Goal: Task Accomplishment & Management: Use online tool/utility

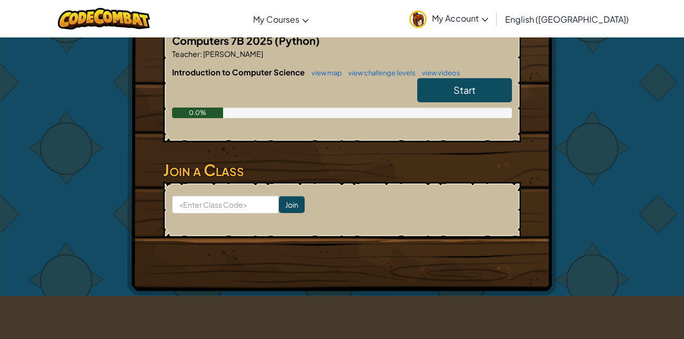
scroll to position [221, 0]
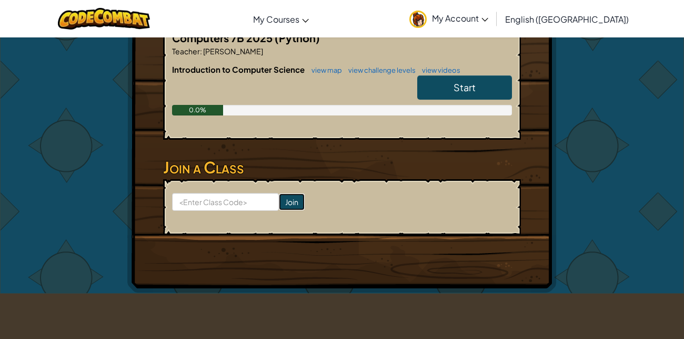
click at [291, 203] on input "Join" at bounding box center [292, 201] width 26 height 17
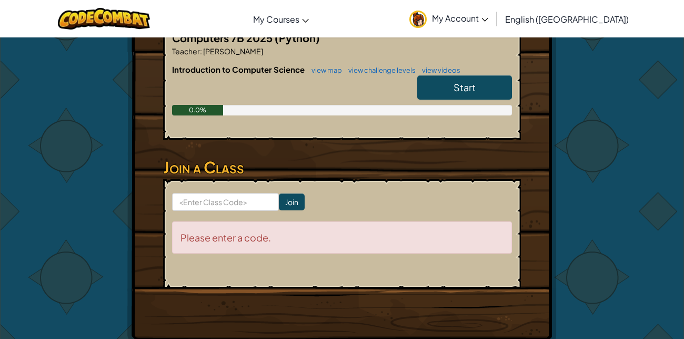
click at [290, 234] on div "Please enter a code." at bounding box center [342, 237] width 340 height 32
click at [242, 204] on input at bounding box center [225, 202] width 107 height 18
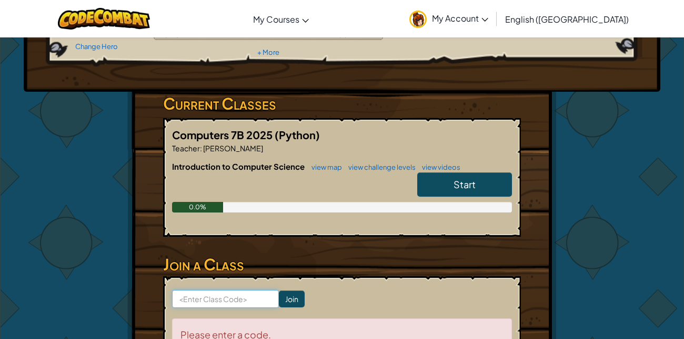
scroll to position [121, 0]
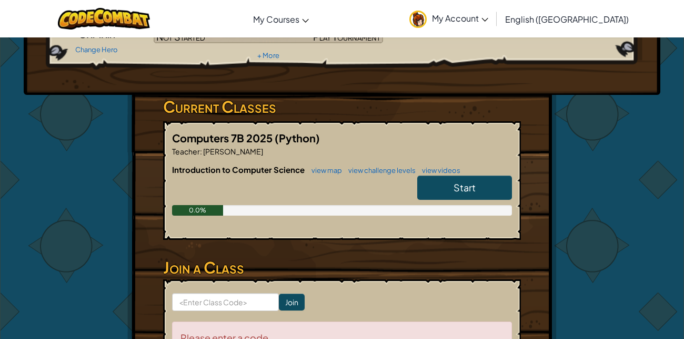
click at [447, 184] on link "Start" at bounding box center [464, 187] width 95 height 24
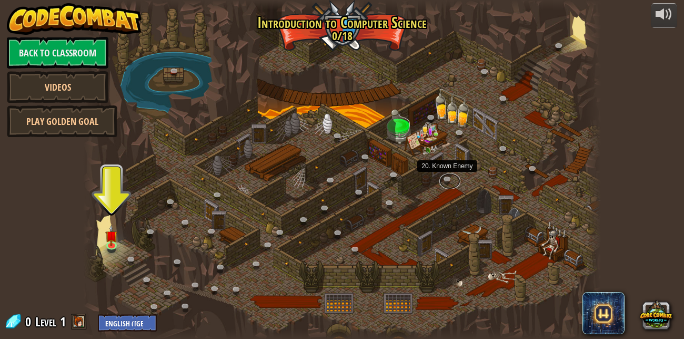
click at [447, 184] on link at bounding box center [450, 181] width 21 height 16
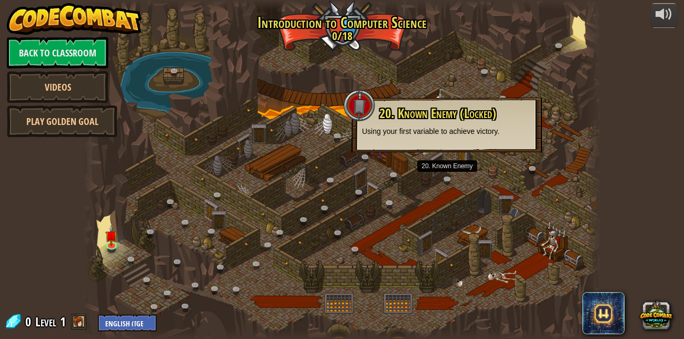
click at [451, 164] on div at bounding box center [342, 169] width 518 height 339
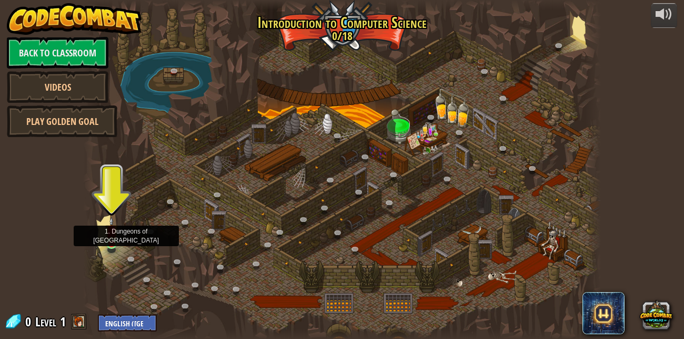
click at [111, 237] on img at bounding box center [111, 230] width 12 height 28
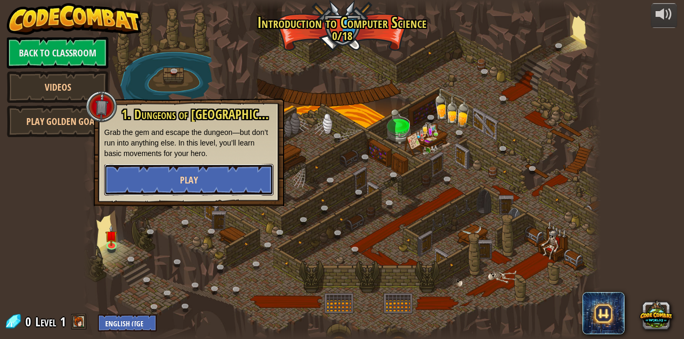
click at [183, 169] on button "Play" at bounding box center [189, 180] width 170 height 32
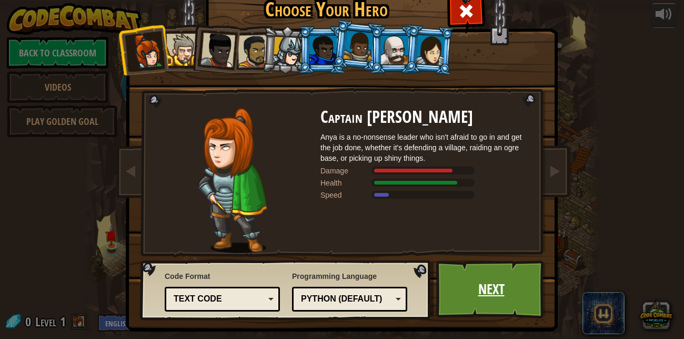
click at [485, 286] on link "Next" at bounding box center [491, 289] width 110 height 58
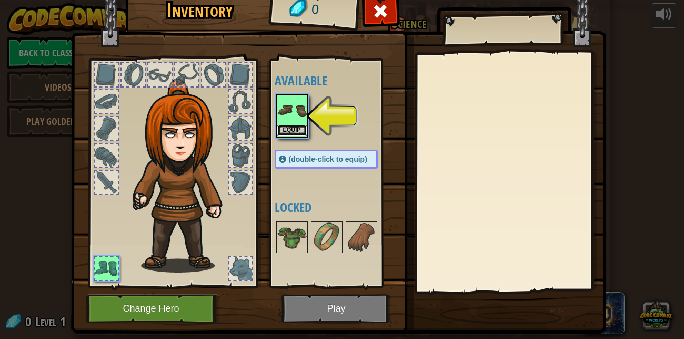
click at [293, 127] on button "Equip" at bounding box center [291, 130] width 29 height 11
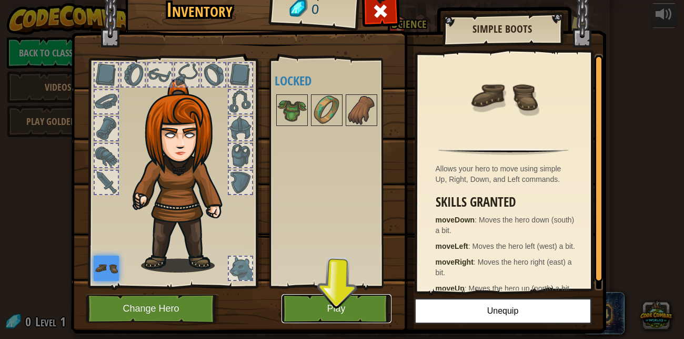
click at [373, 303] on button "Play" at bounding box center [337, 308] width 110 height 29
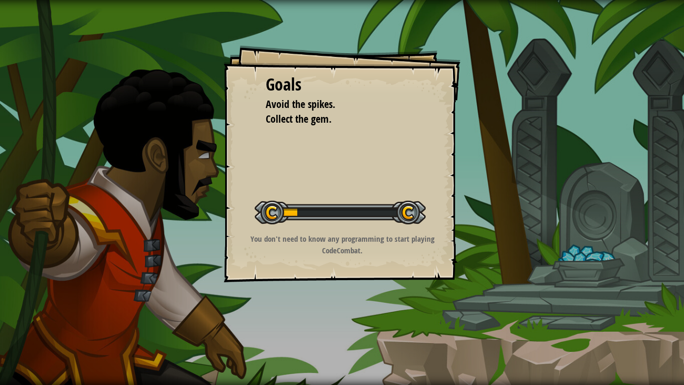
click at [372, 338] on div "Goals Avoid the spikes. Collect the gem. Start Level Error loading from server.…" at bounding box center [342, 192] width 684 height 385
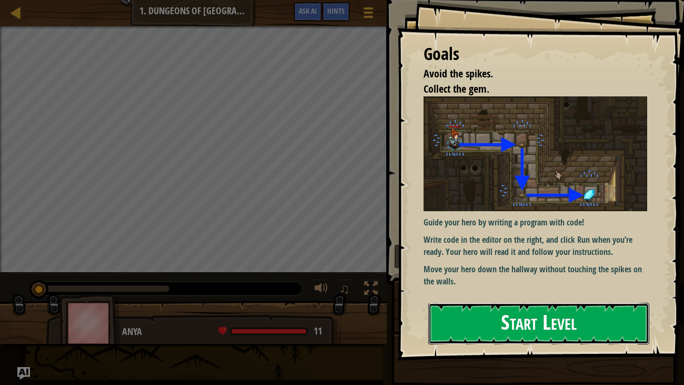
click at [475, 327] on button "Start Level" at bounding box center [540, 324] width 222 height 42
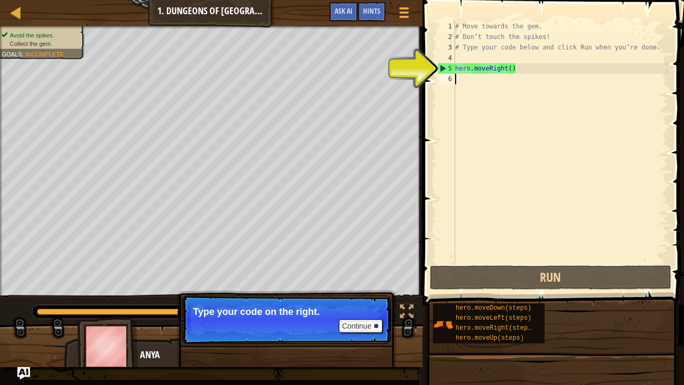
type textarea "h"
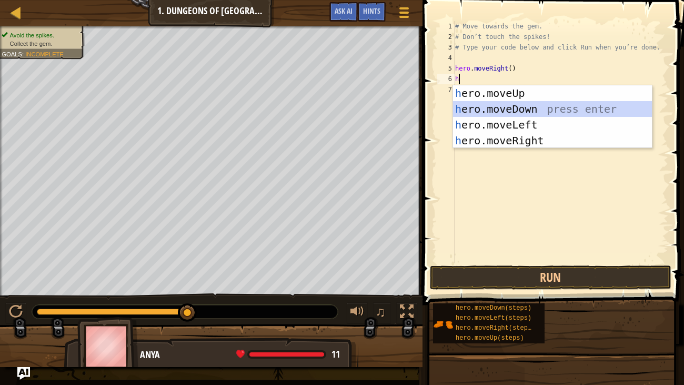
click at [480, 112] on div "h ero.moveUp press enter h ero.moveDown press enter h ero.moveLeft press enter …" at bounding box center [552, 132] width 199 height 95
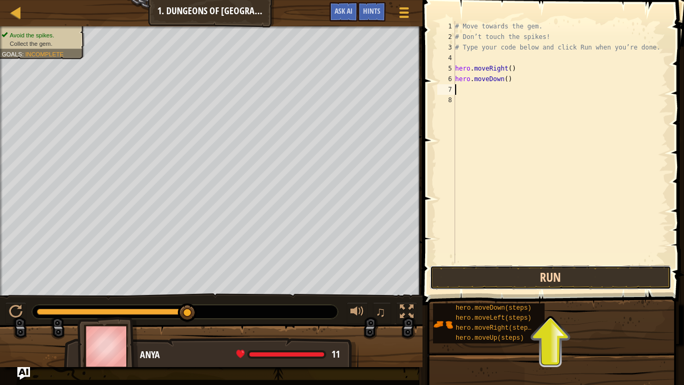
click at [600, 279] on button "Run" at bounding box center [551, 277] width 242 height 24
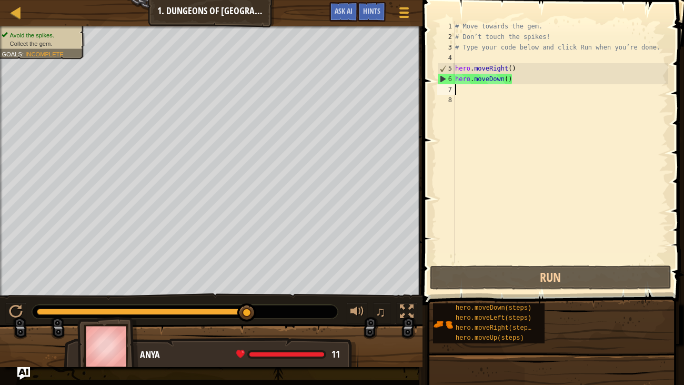
type textarea "h"
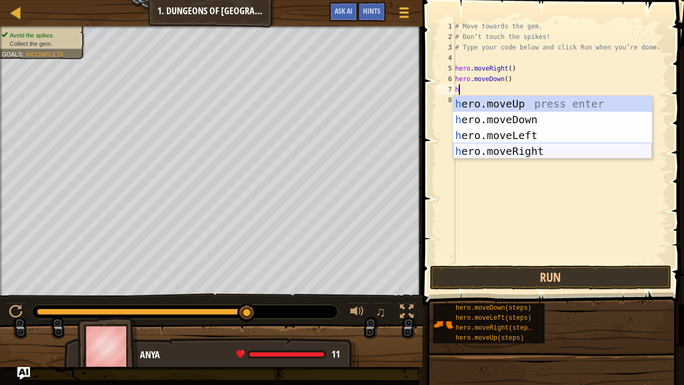
click at [578, 153] on div "h ero.moveUp press enter h ero.moveDown press enter h ero.moveLeft press enter …" at bounding box center [552, 143] width 199 height 95
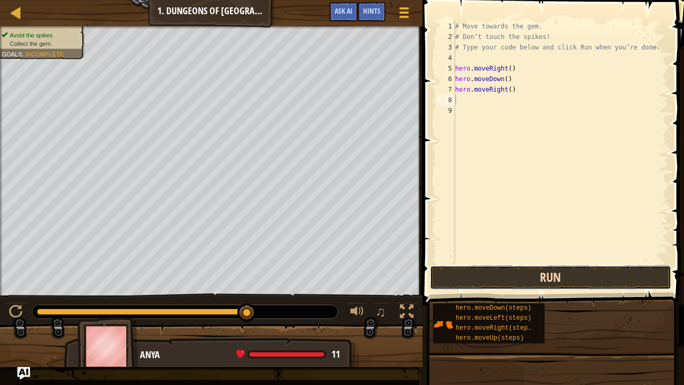
click at [557, 276] on button "Run" at bounding box center [551, 277] width 242 height 24
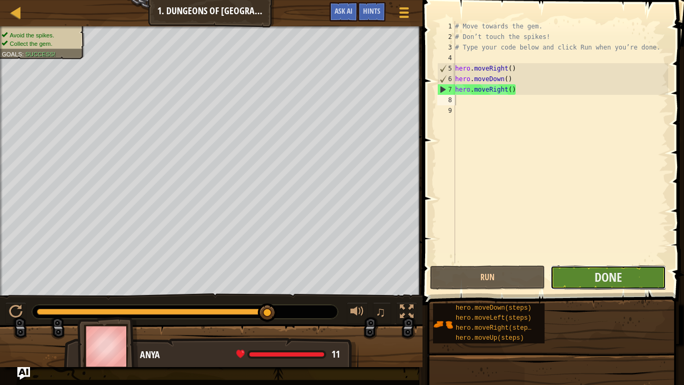
click at [562, 275] on button "Done" at bounding box center [608, 277] width 115 height 24
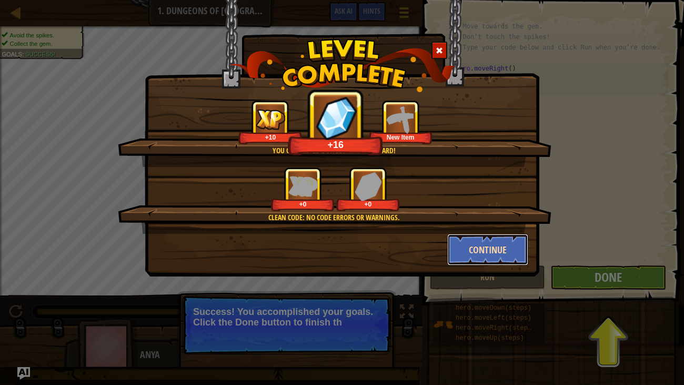
click at [516, 256] on button "Continue" at bounding box center [488, 250] width 82 height 32
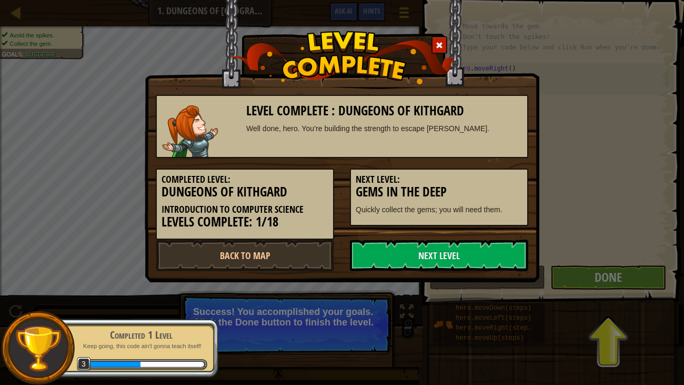
click at [516, 256] on link "Next Level" at bounding box center [439, 256] width 178 height 32
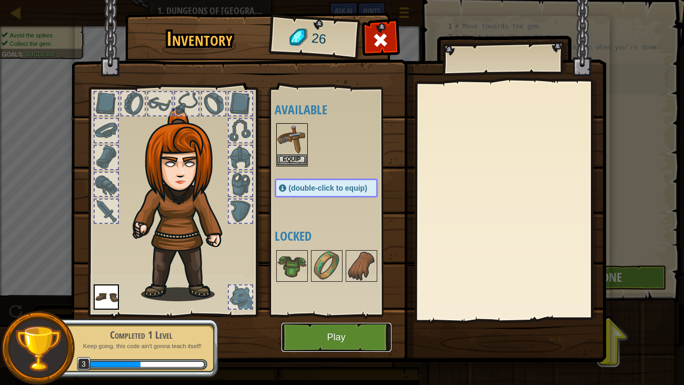
click at [364, 331] on button "Play" at bounding box center [337, 337] width 110 height 29
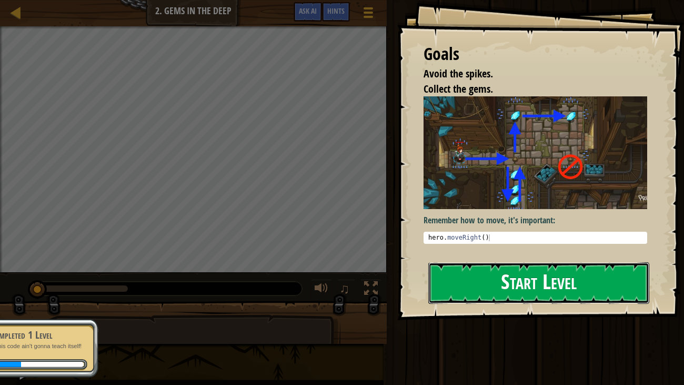
click at [532, 292] on button "Start Level" at bounding box center [540, 283] width 222 height 42
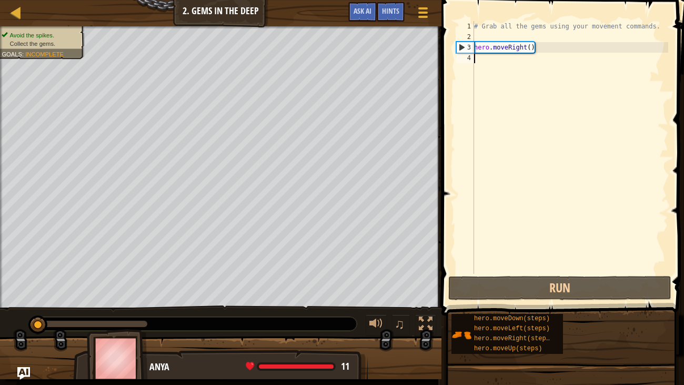
type textarea "h"
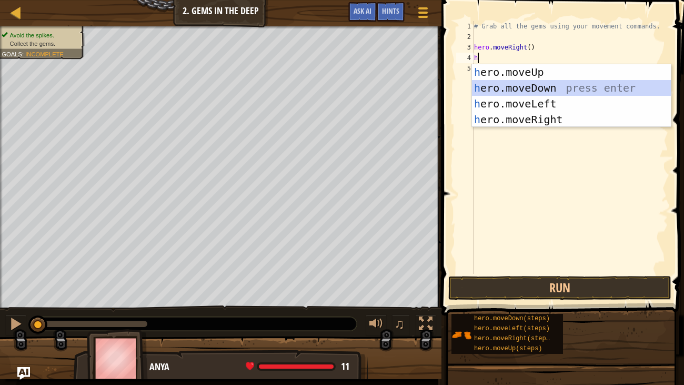
click at [523, 83] on div "h ero.moveUp press enter h ero.moveDown press enter h ero.moveLeft press enter …" at bounding box center [571, 111] width 199 height 95
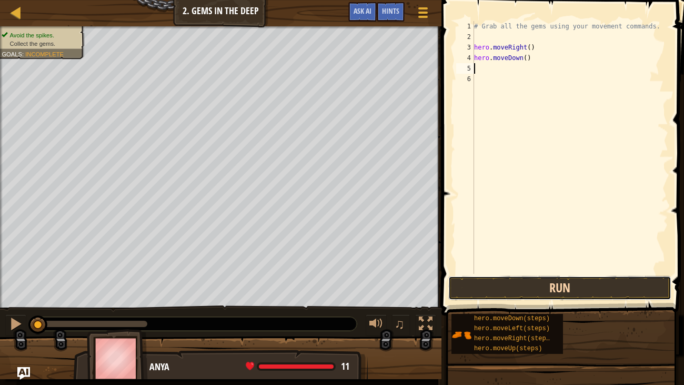
click at [513, 291] on button "Run" at bounding box center [560, 288] width 223 height 24
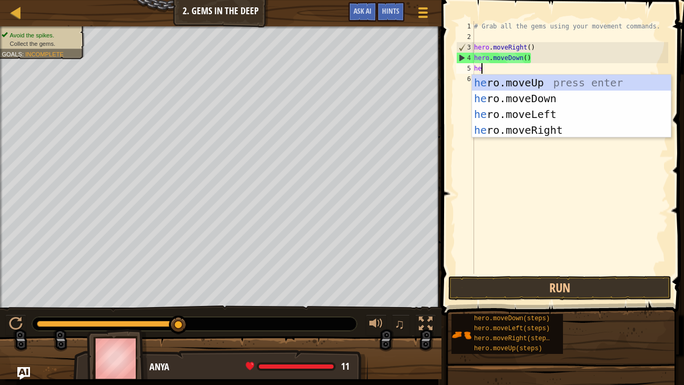
type textarea "her"
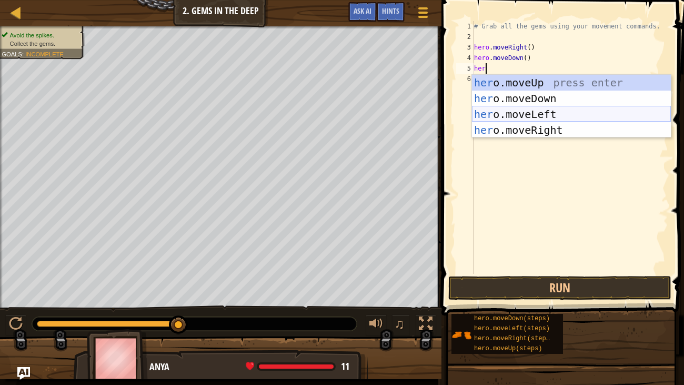
click at [518, 111] on div "her o.moveUp press enter her o.moveDown press enter her o.moveLeft press enter …" at bounding box center [571, 122] width 199 height 95
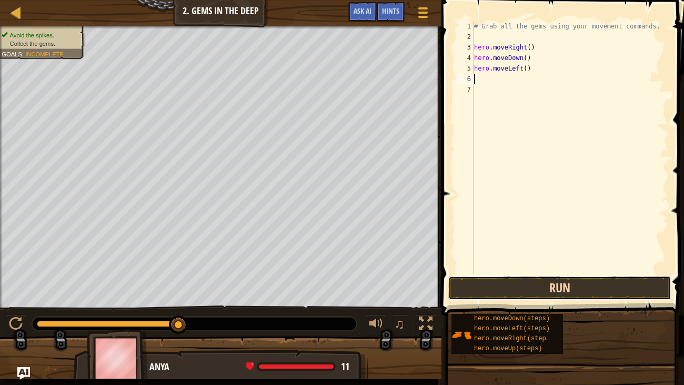
click at [511, 284] on button "Run" at bounding box center [560, 288] width 223 height 24
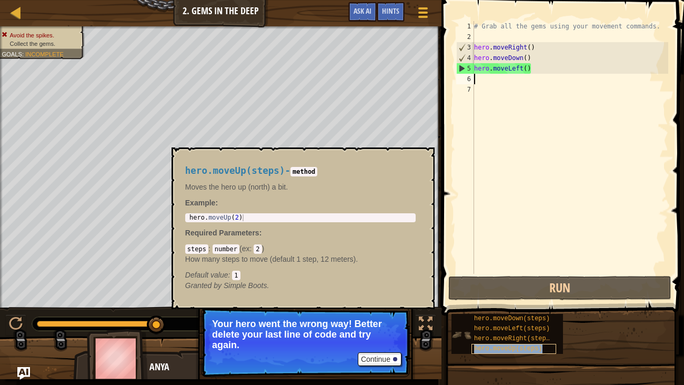
click at [495, 338] on span "hero.moveUp(steps)" at bounding box center [508, 348] width 68 height 7
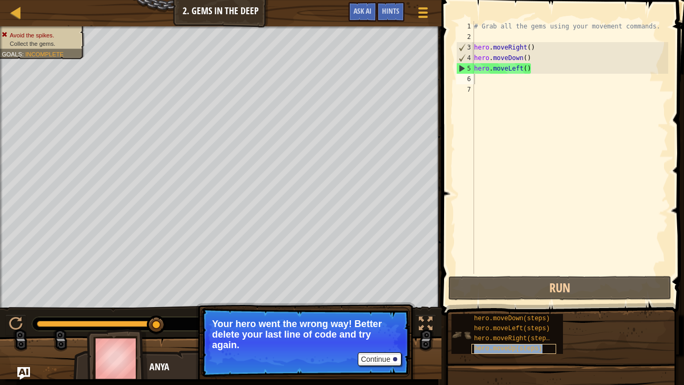
click at [495, 338] on span "hero.moveUp(steps)" at bounding box center [508, 348] width 68 height 7
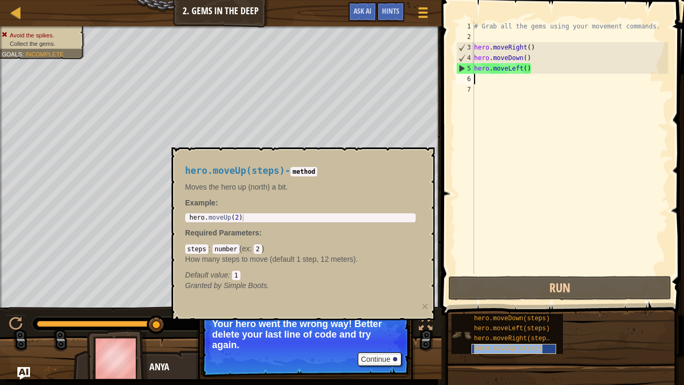
click at [495, 338] on div "hero.moveUp(steps)" at bounding box center [514, 349] width 85 height 10
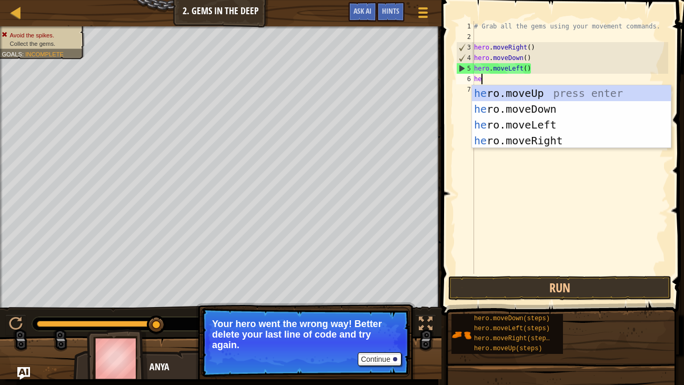
type textarea "her"
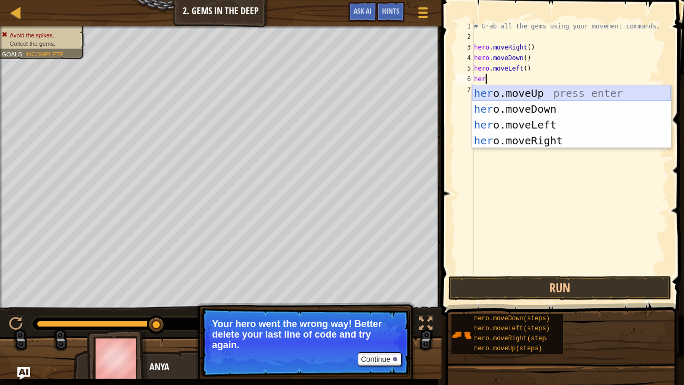
click at [511, 95] on div "her o.moveUp press enter her o.moveDown press enter her o.moveLeft press enter …" at bounding box center [571, 132] width 199 height 95
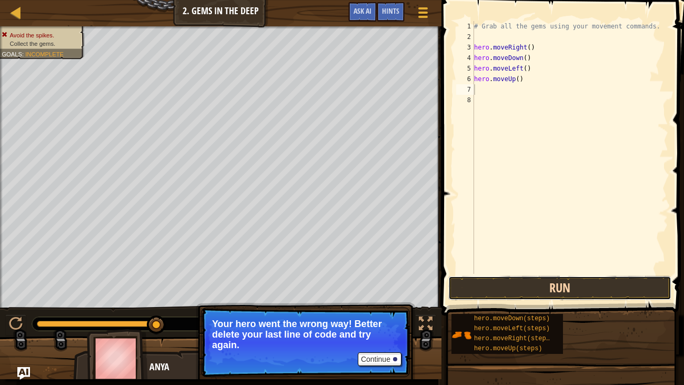
click at [531, 284] on button "Run" at bounding box center [560, 288] width 223 height 24
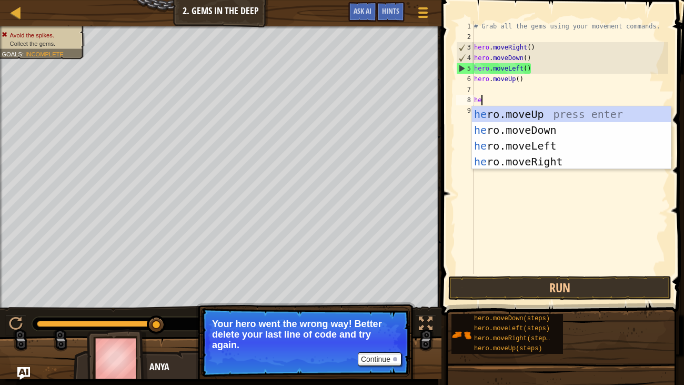
type textarea "her"
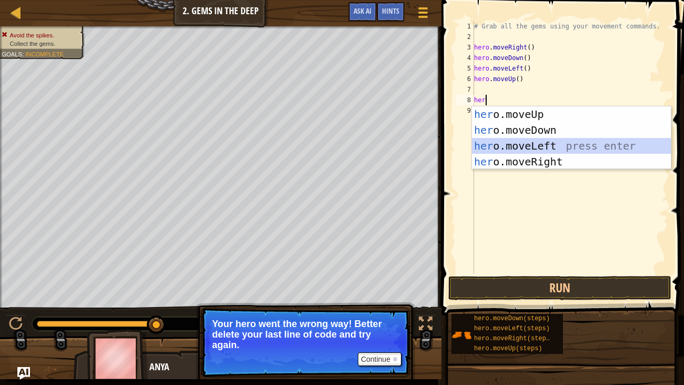
click at [502, 142] on div "her o.moveUp press enter her o.moveDown press enter her o.moveLeft press enter …" at bounding box center [571, 153] width 199 height 95
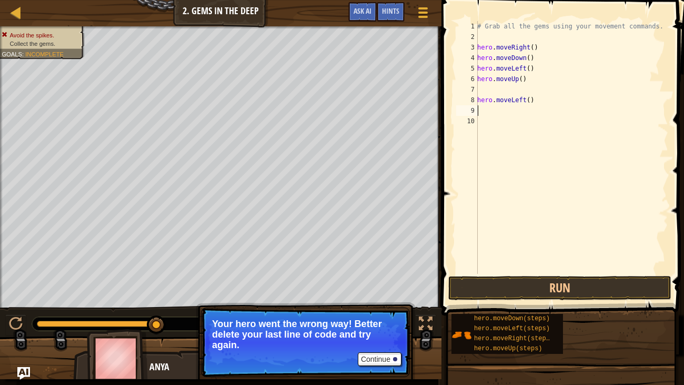
click at [481, 85] on div "# Grab all the gems using your movement commands. hero . moveRight ( ) hero . m…" at bounding box center [571, 158] width 193 height 274
click at [481, 107] on div "# Grab all the gems using your movement commands. hero . moveRight ( ) hero . m…" at bounding box center [571, 158] width 193 height 274
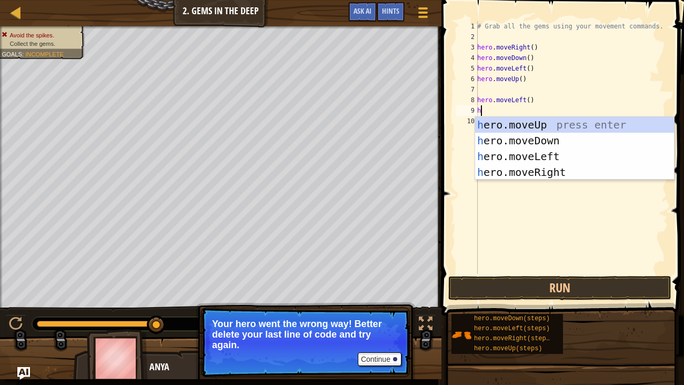
type textarea "he"
click at [516, 123] on div "he ro.moveUp press enter he ro.moveDown press enter he ro.moveLeft press enter …" at bounding box center [574, 164] width 199 height 95
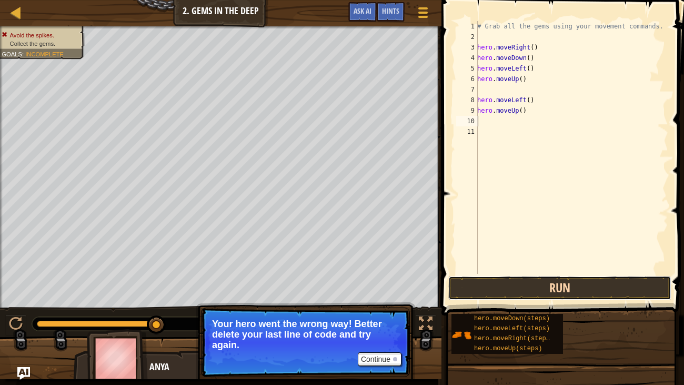
click at [525, 292] on button "Run" at bounding box center [560, 288] width 223 height 24
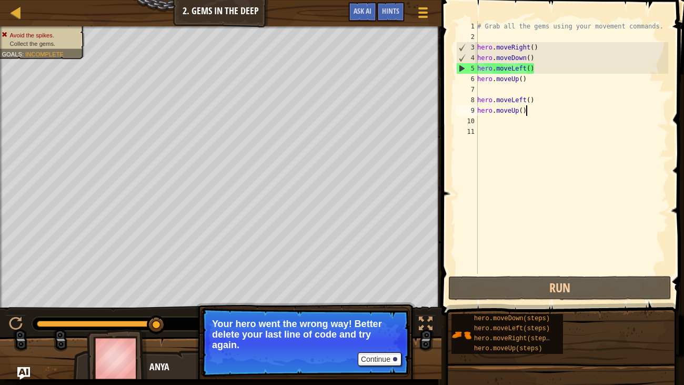
click at [536, 112] on div "# Grab all the gems using your movement commands. hero . moveRight ( ) hero . m…" at bounding box center [571, 158] width 193 height 274
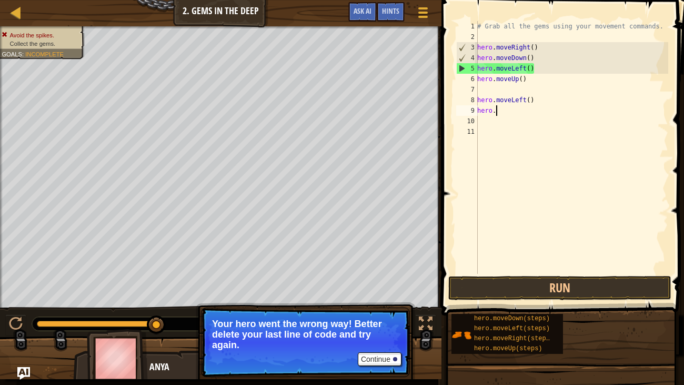
type textarea "h"
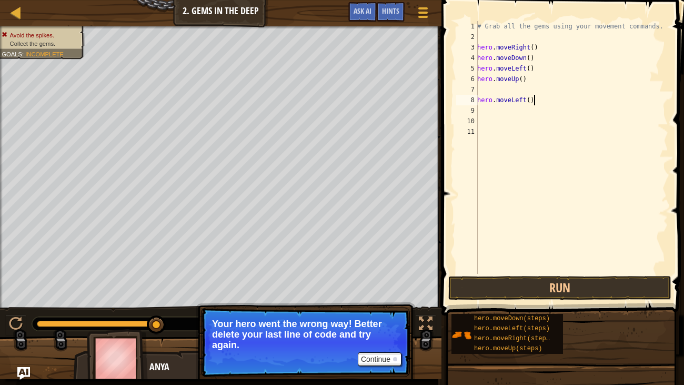
click at [541, 99] on div "# Grab all the gems using your movement commands. hero . moveRight ( ) hero . m…" at bounding box center [571, 158] width 193 height 274
type textarea "h"
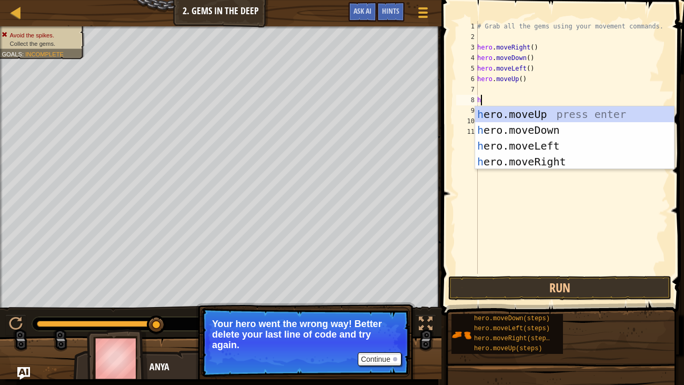
type textarea "he"
click at [583, 111] on div "he ro.moveUp press enter he ro.moveDown press enter he ro.moveLeft press enter …" at bounding box center [574, 153] width 199 height 95
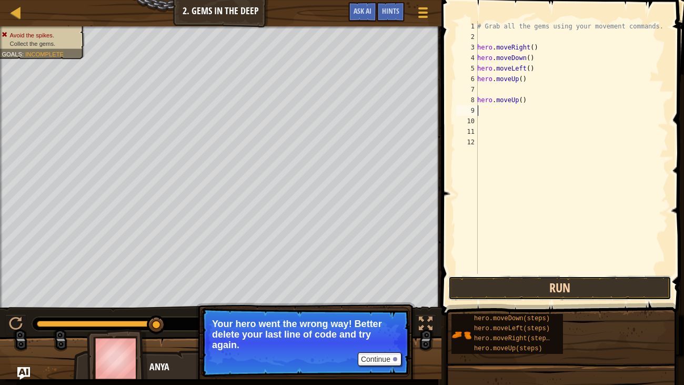
click at [515, 280] on button "Run" at bounding box center [560, 288] width 223 height 24
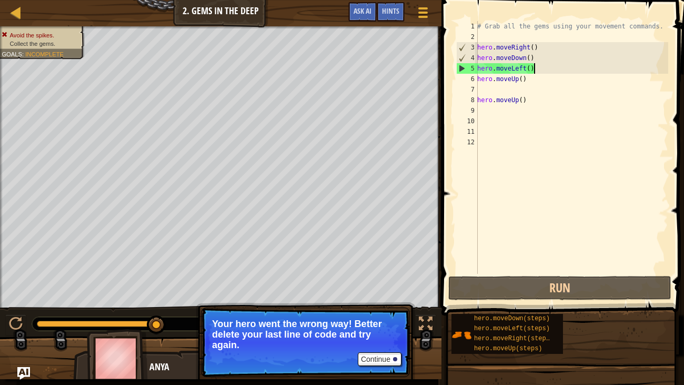
click at [537, 67] on div "# Grab all the gems using your movement commands. hero . moveRight ( ) hero . m…" at bounding box center [571, 158] width 193 height 274
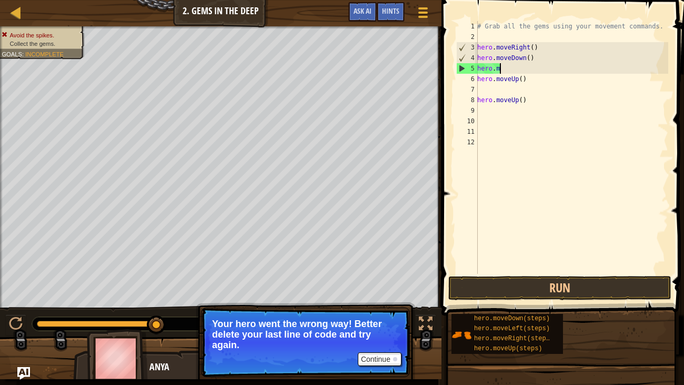
type textarea "h"
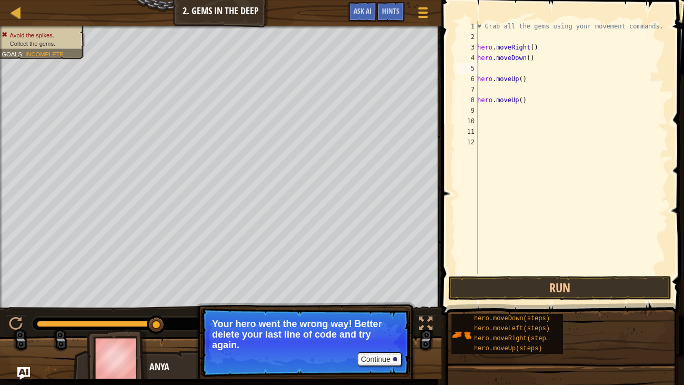
type textarea "he"
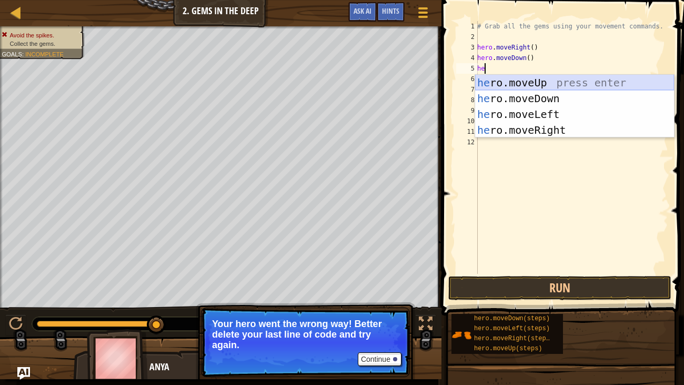
click at [553, 80] on div "he ro.moveUp press enter he ro.moveDown press enter he ro.moveLeft press enter …" at bounding box center [574, 122] width 199 height 95
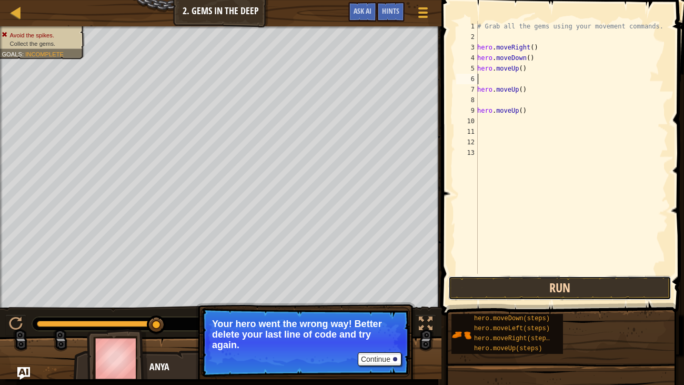
click at [538, 291] on button "Run" at bounding box center [560, 288] width 223 height 24
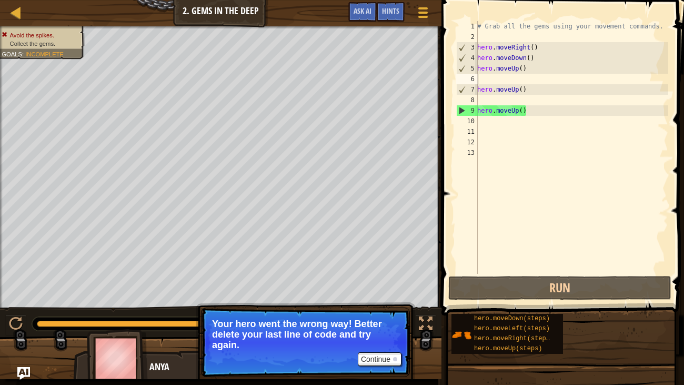
click at [554, 44] on div "# Grab all the gems using your movement commands. hero . moveRight ( ) hero . m…" at bounding box center [571, 158] width 193 height 274
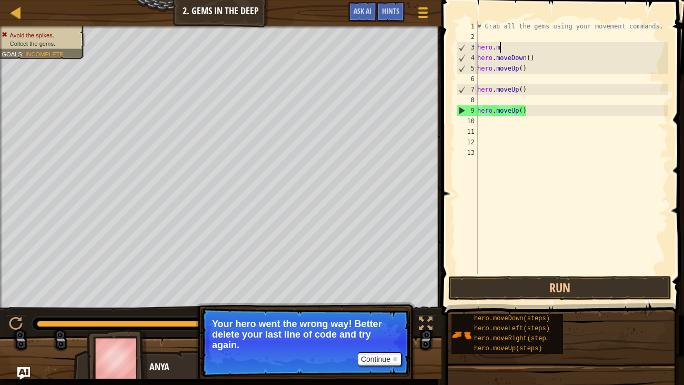
type textarea "h"
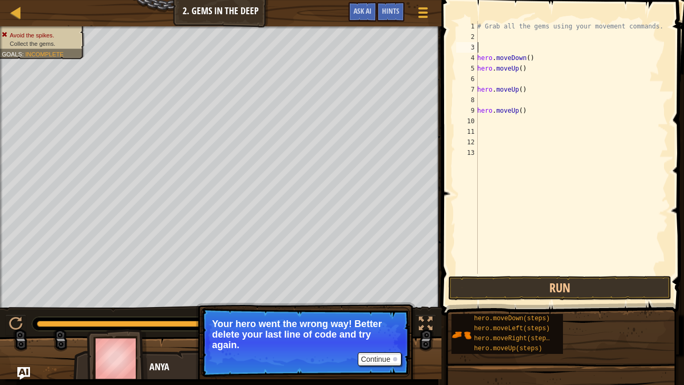
click at [590, 98] on div "# Grab all the gems using your movement commands. hero . moveDown ( ) hero . mo…" at bounding box center [571, 158] width 193 height 274
click at [590, 114] on div "# Grab all the gems using your movement commands. hero . moveDown ( ) hero . mo…" at bounding box center [571, 158] width 193 height 274
type textarea "h"
click at [570, 92] on div "# Grab all the gems using your movement commands. hero . moveDown ( ) hero . mo…" at bounding box center [571, 158] width 193 height 274
type textarea "h"
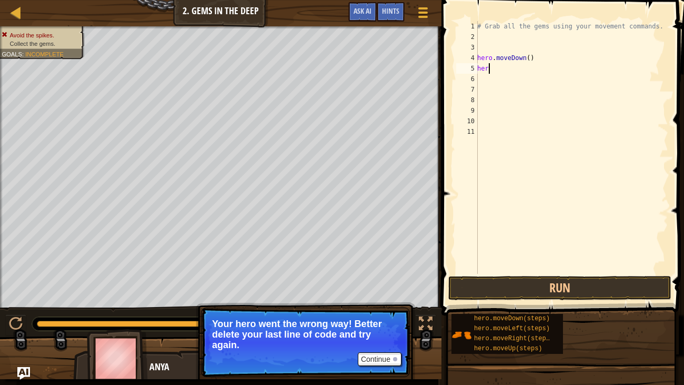
type textarea "h"
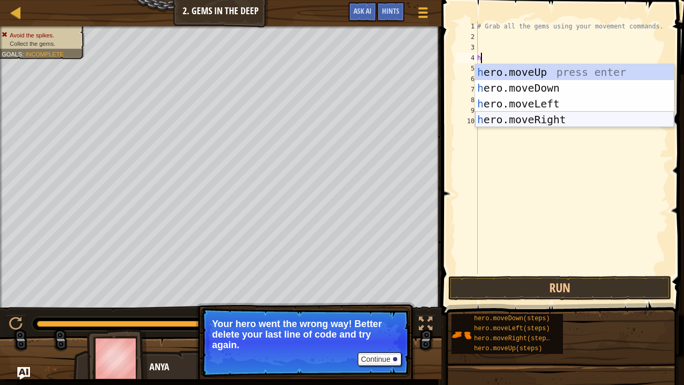
click at [594, 121] on div "h ero.moveUp press enter h ero.moveDown press enter h ero.moveLeft press enter …" at bounding box center [574, 111] width 199 height 95
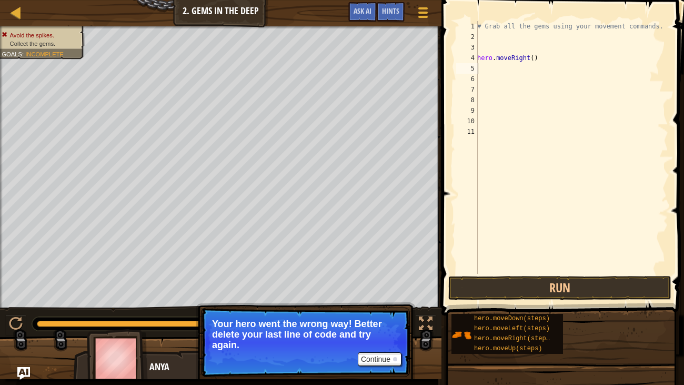
type textarea "h"
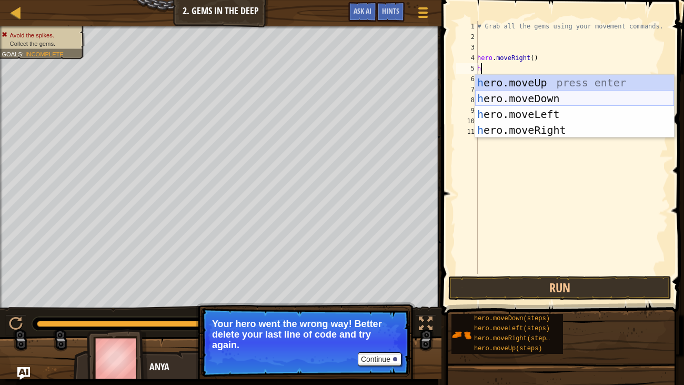
click at [602, 105] on div "h ero.moveUp press enter h ero.moveDown press enter h ero.moveLeft press enter …" at bounding box center [574, 122] width 199 height 95
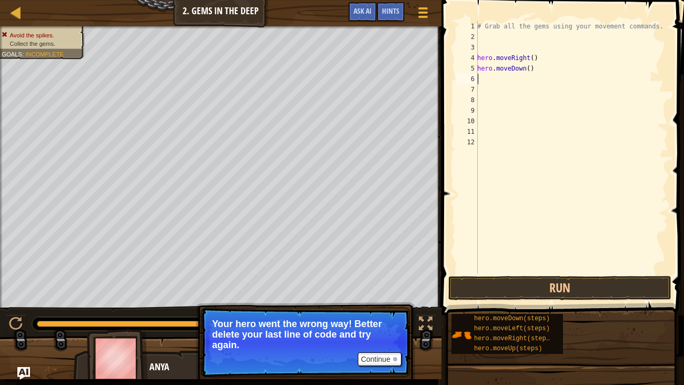
type textarea "h"
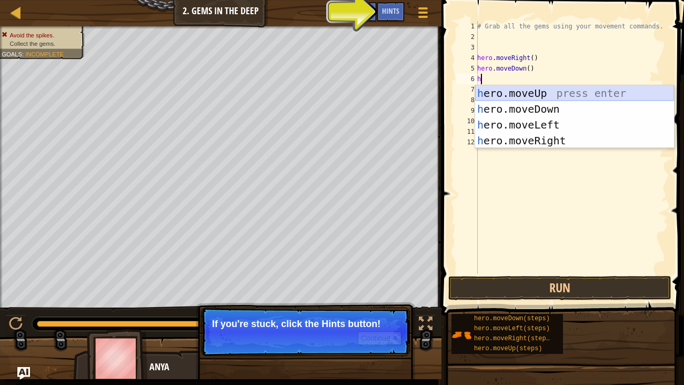
click at [603, 95] on div "h ero.moveUp press enter h ero.moveDown press enter h ero.moveLeft press enter …" at bounding box center [574, 132] width 199 height 95
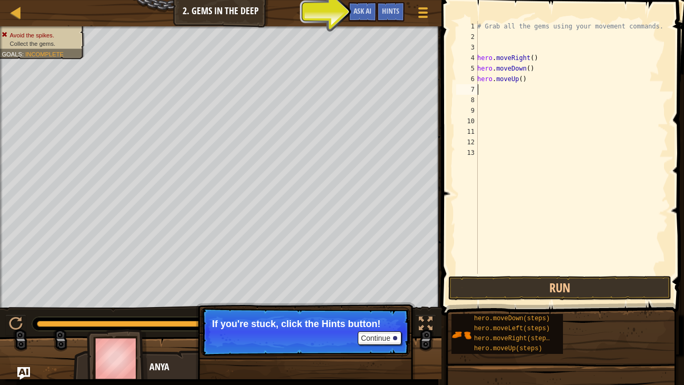
type textarea "h"
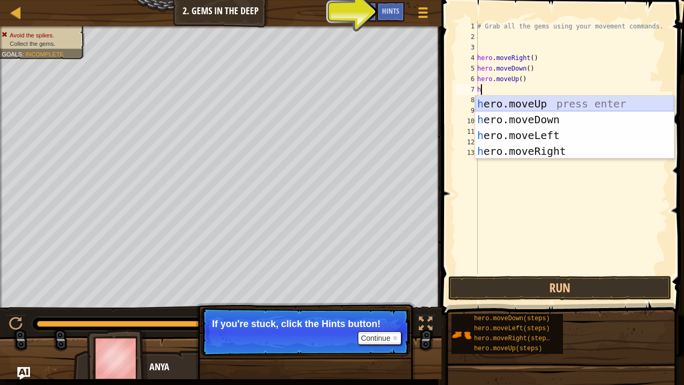
click at [612, 106] on div "h ero.moveUp press enter h ero.moveDown press enter h ero.moveLeft press enter …" at bounding box center [574, 143] width 199 height 95
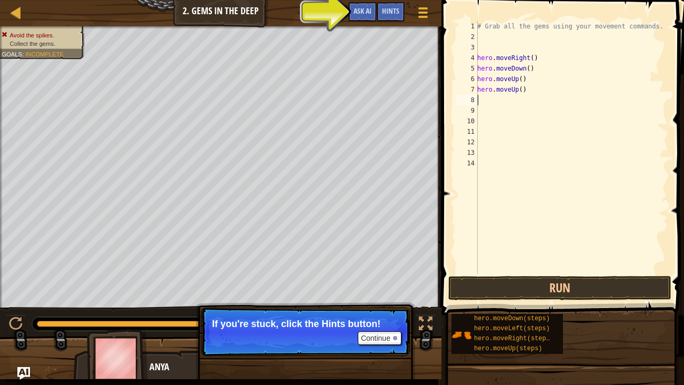
type textarea "h"
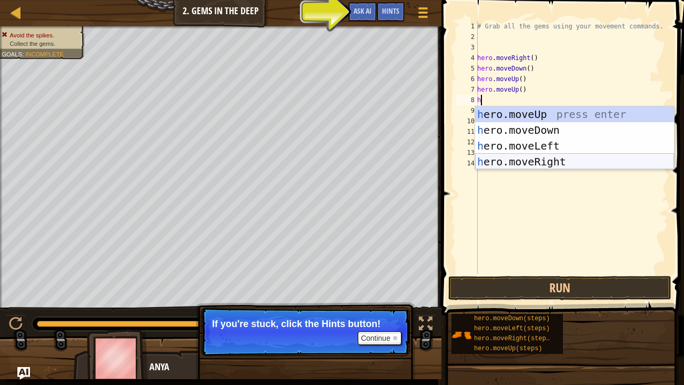
click at [624, 162] on div "h ero.moveUp press enter h ero.moveDown press enter h ero.moveLeft press enter …" at bounding box center [574, 153] width 199 height 95
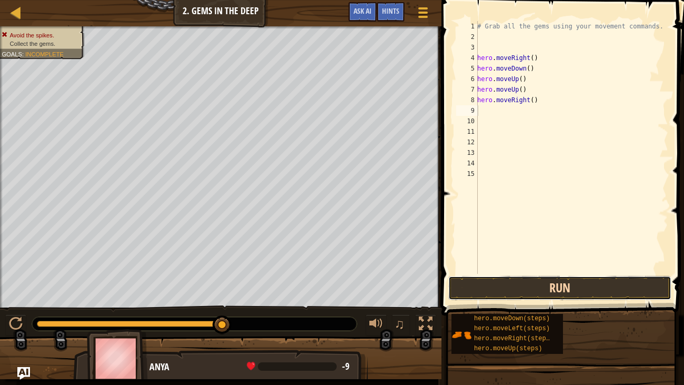
click at [607, 290] on button "Run" at bounding box center [560, 288] width 223 height 24
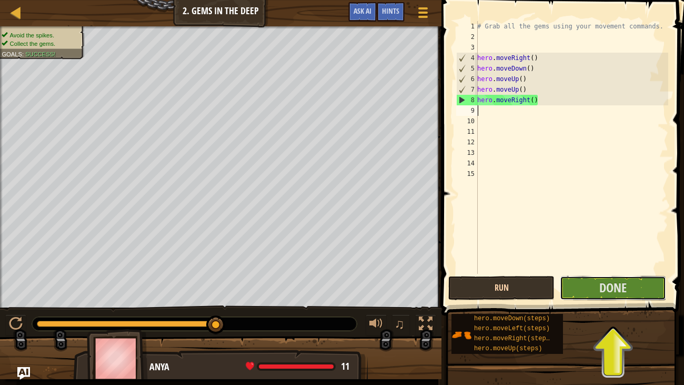
click at [607, 290] on span "Done" at bounding box center [613, 287] width 27 height 17
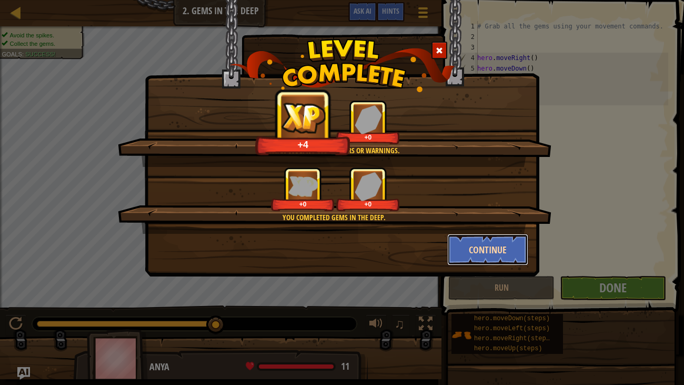
click at [495, 257] on button "Continue" at bounding box center [488, 250] width 82 height 32
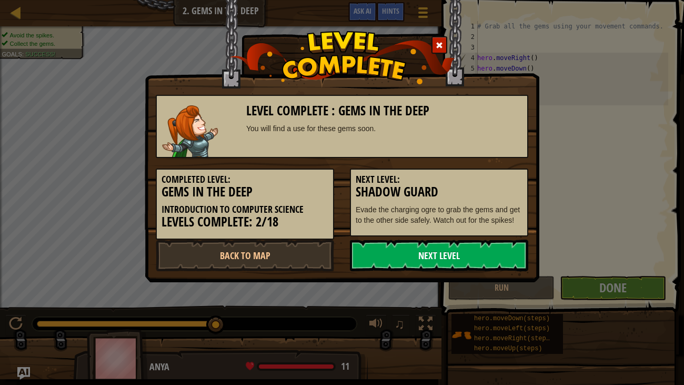
click at [473, 249] on link "Next Level" at bounding box center [439, 256] width 178 height 32
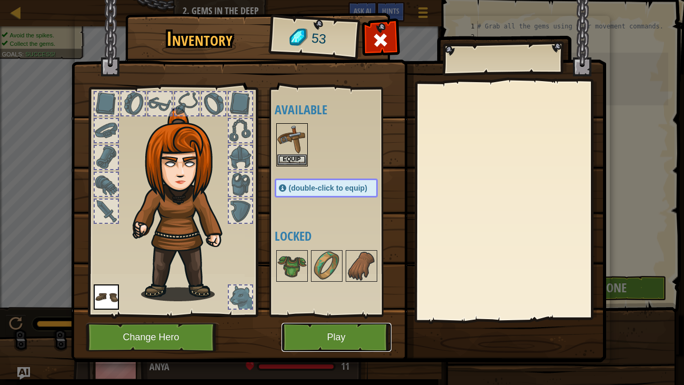
click at [310, 337] on button "Play" at bounding box center [337, 337] width 110 height 29
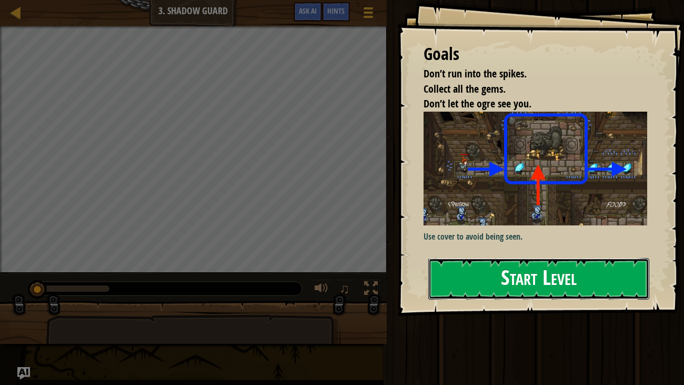
click at [605, 284] on button "Start Level" at bounding box center [540, 279] width 222 height 42
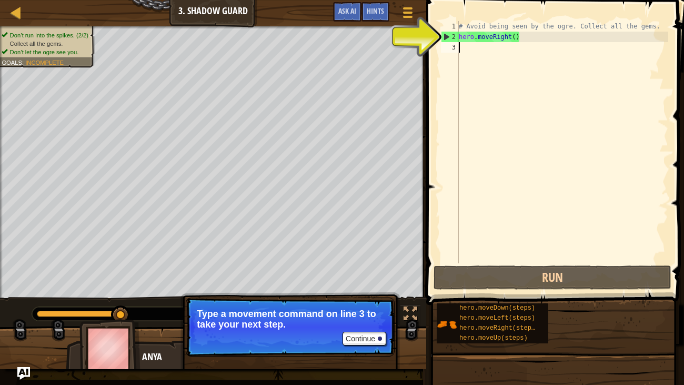
click at [479, 49] on div "# Avoid being seen by the ogre. Collect all the gems. hero . moveRight ( )" at bounding box center [563, 152] width 212 height 263
type textarea "h"
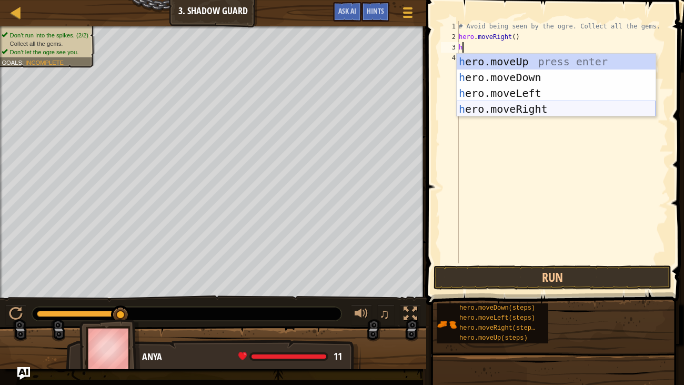
click at [510, 110] on div "h ero.moveUp press enter h ero.moveDown press enter h ero.moveLeft press enter …" at bounding box center [556, 101] width 199 height 95
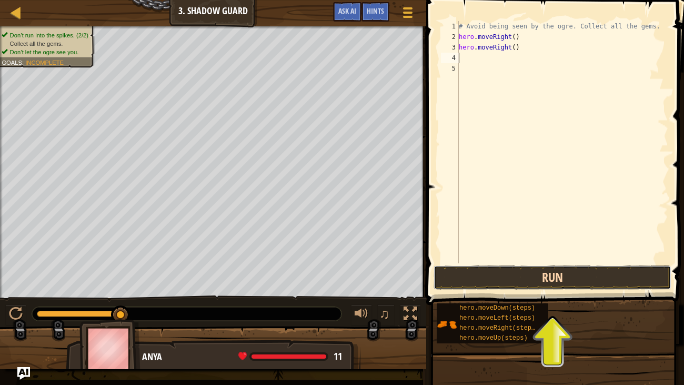
click at [574, 270] on button "Run" at bounding box center [553, 277] width 238 height 24
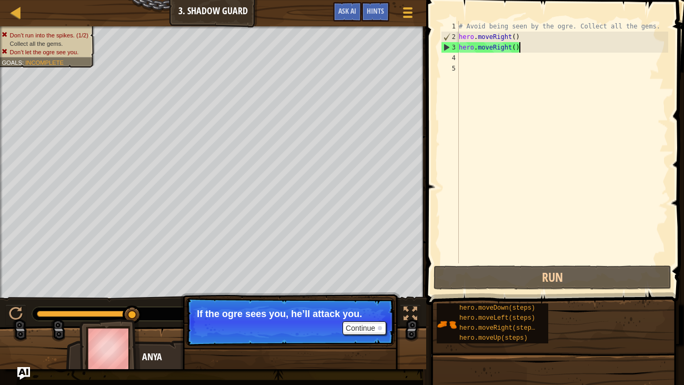
click at [522, 45] on div "# Avoid being seen by the ogre. Collect all the gems. hero . moveRight ( ) hero…" at bounding box center [563, 152] width 212 height 263
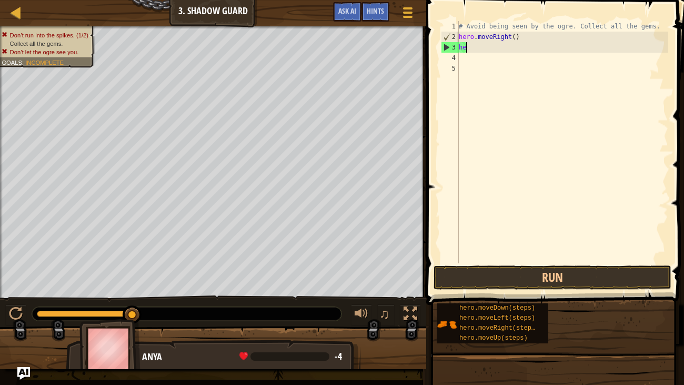
type textarea "h"
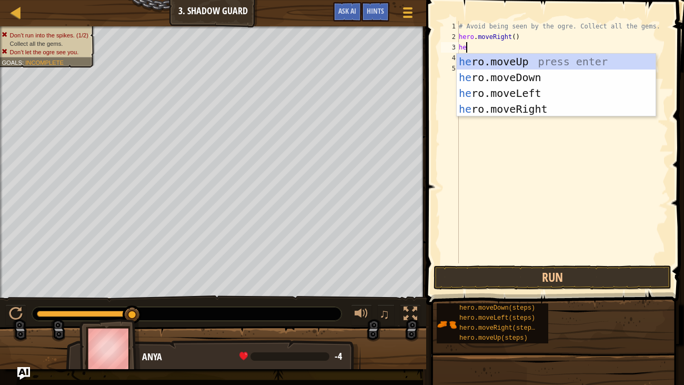
type textarea "her"
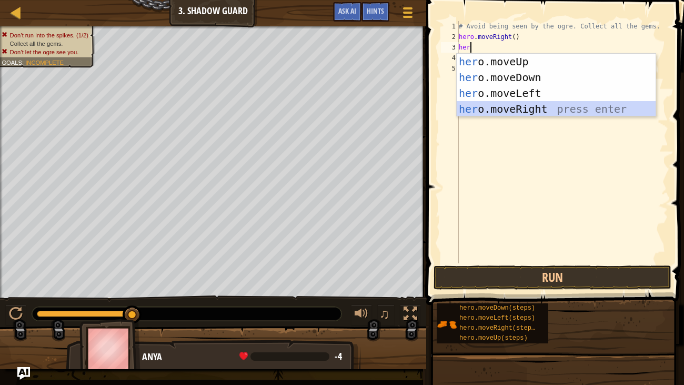
click at [533, 105] on div "her o.moveUp press enter her o.moveDown press enter her o.moveLeft press enter …" at bounding box center [556, 101] width 199 height 95
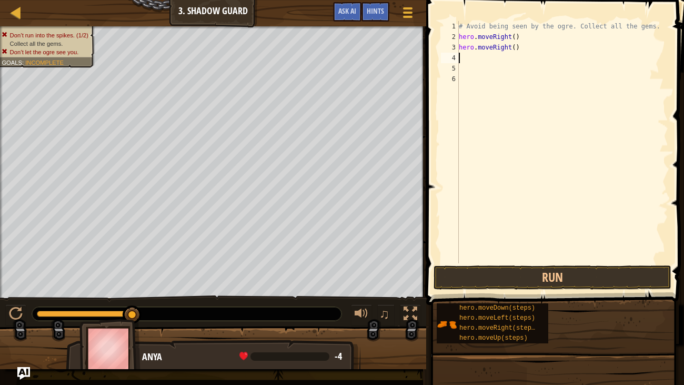
click at [501, 58] on div "# Avoid being seen by the ogre. Collect all the gems. hero . moveRight ( ) hero…" at bounding box center [563, 152] width 212 height 263
type textarea "h"
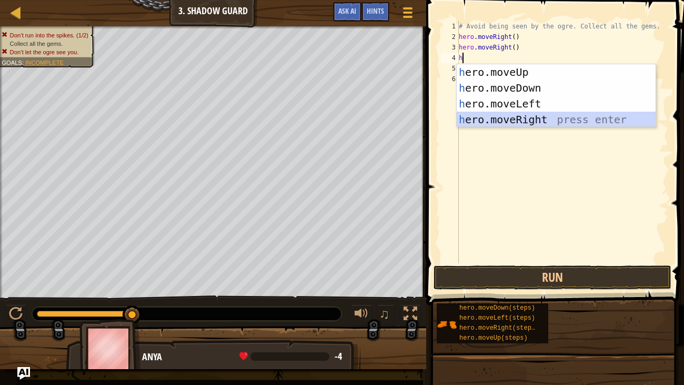
click at [522, 113] on div "h ero.moveUp press enter h ero.moveDown press enter h ero.moveLeft press enter …" at bounding box center [556, 111] width 199 height 95
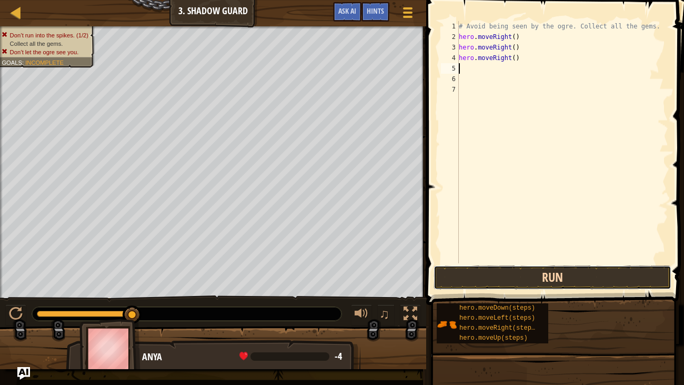
click at [519, 274] on button "Run" at bounding box center [553, 277] width 238 height 24
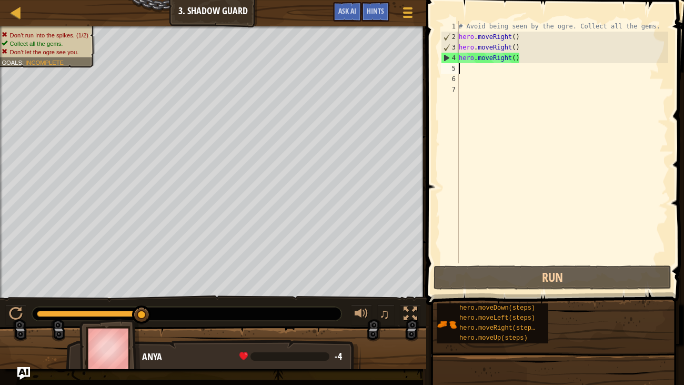
type textarea "h"
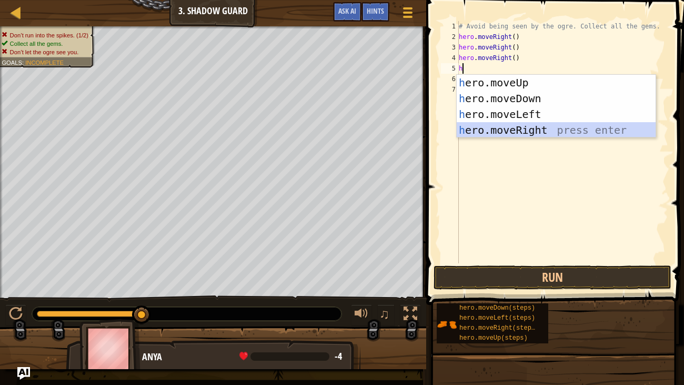
click at [558, 132] on div "h ero.moveUp press enter h ero.moveDown press enter h ero.moveLeft press enter …" at bounding box center [556, 122] width 199 height 95
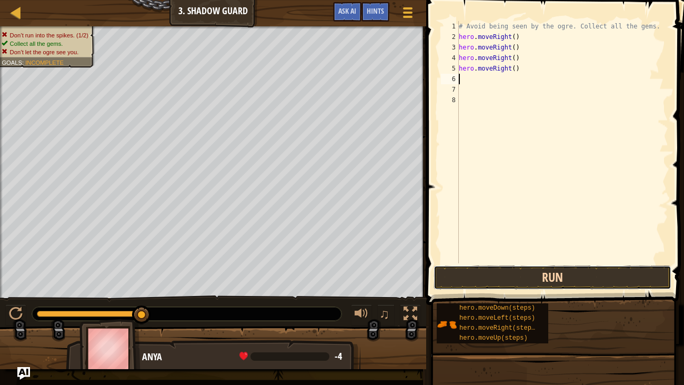
click at [555, 280] on button "Run" at bounding box center [553, 277] width 238 height 24
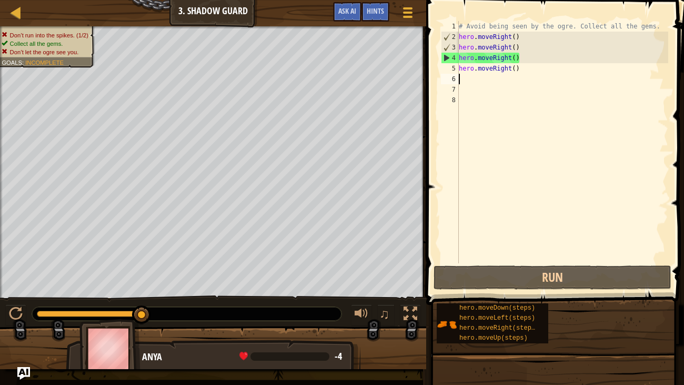
type textarea "h"
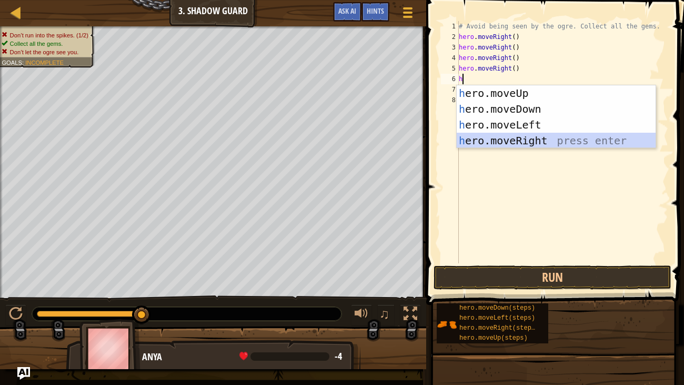
click at [513, 136] on div "h ero.moveUp press enter h ero.moveDown press enter h ero.moveLeft press enter …" at bounding box center [556, 132] width 199 height 95
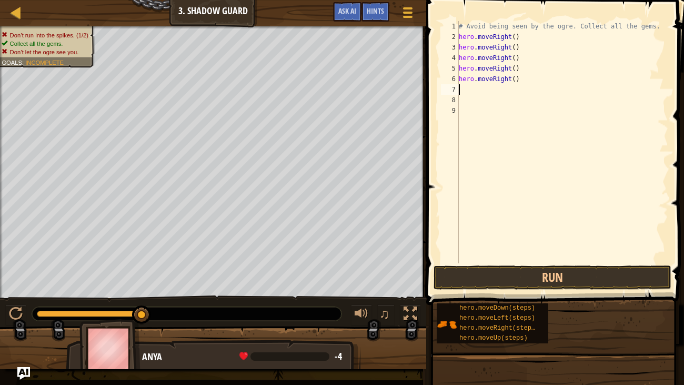
type textarea "h"
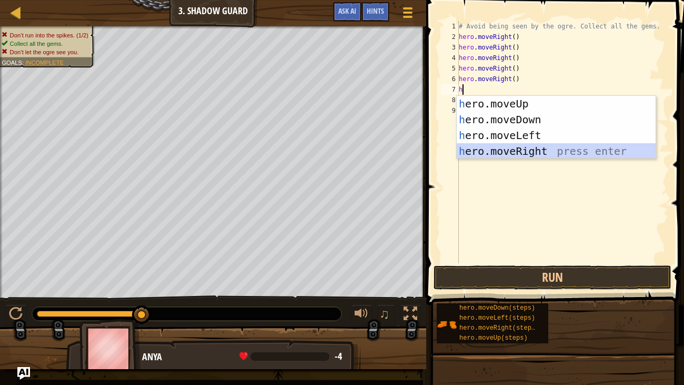
click at [579, 151] on div "h ero.moveUp press enter h ero.moveDown press enter h ero.moveLeft press enter …" at bounding box center [556, 143] width 199 height 95
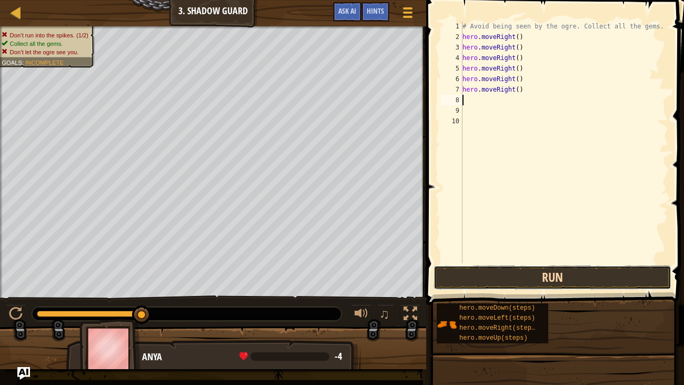
click at [530, 277] on button "Run" at bounding box center [553, 277] width 238 height 24
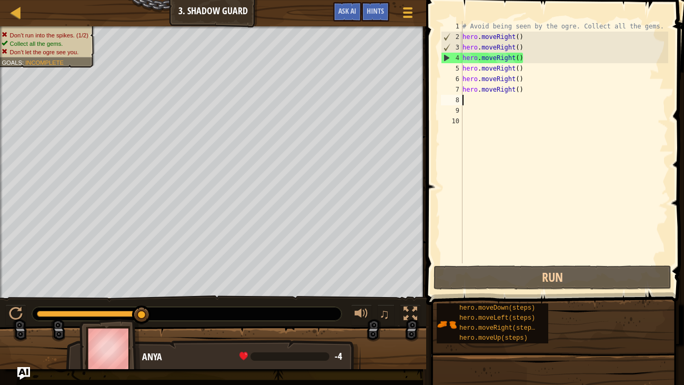
type textarea "h"
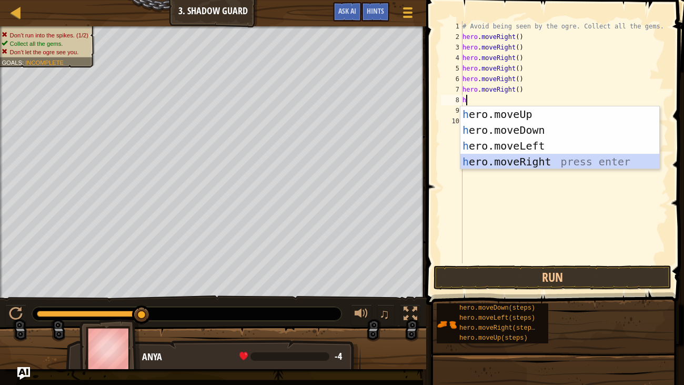
click at [539, 163] on div "h ero.moveUp press enter h ero.moveDown press enter h ero.moveLeft press enter …" at bounding box center [560, 153] width 199 height 95
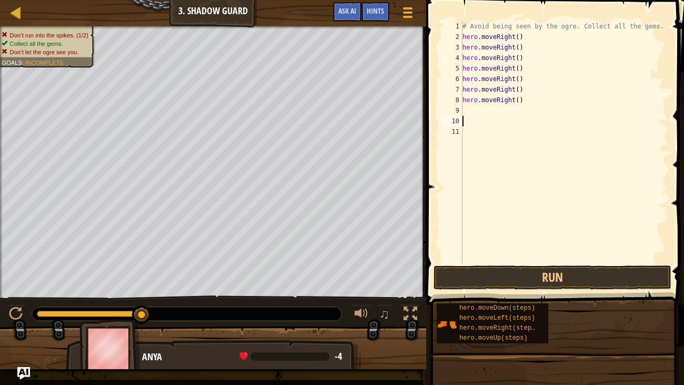
click at [503, 122] on div "# Avoid being seen by the ogre. Collect all the gems. hero . moveRight ( ) hero…" at bounding box center [565, 152] width 208 height 263
click at [501, 111] on div "# Avoid being seen by the ogre. Collect all the gems. hero . moveRight ( ) hero…" at bounding box center [565, 152] width 208 height 263
type textarea "h"
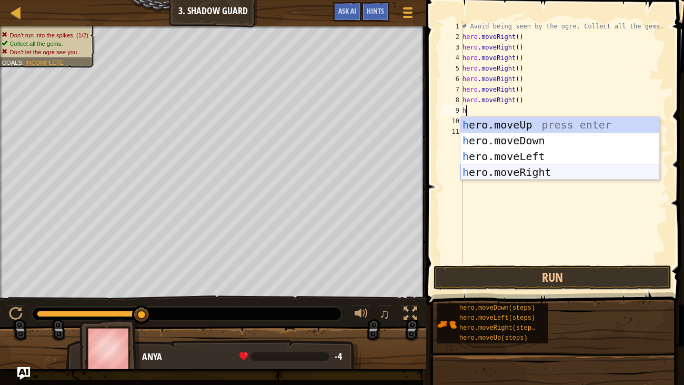
click at [511, 168] on div "h ero.moveUp press enter h ero.moveDown press enter h ero.moveLeft press enter …" at bounding box center [560, 164] width 199 height 95
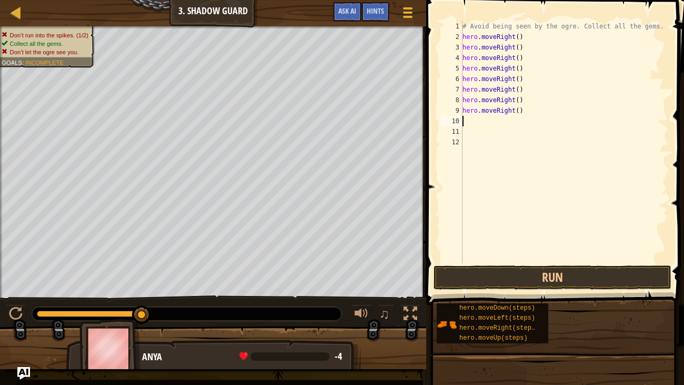
type textarea "h"
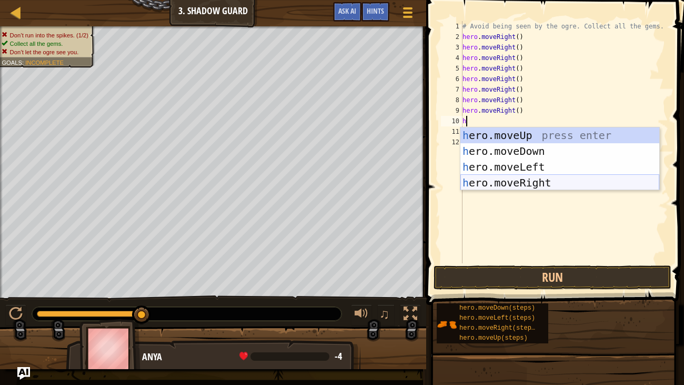
click at [510, 186] on div "h ero.moveUp press enter h ero.moveDown press enter h ero.moveLeft press enter …" at bounding box center [560, 174] width 199 height 95
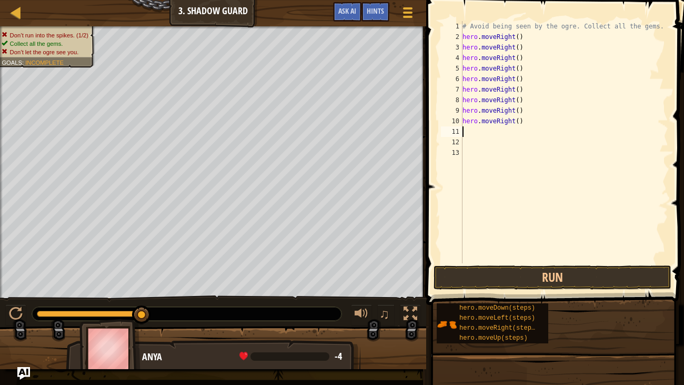
type textarea "h"
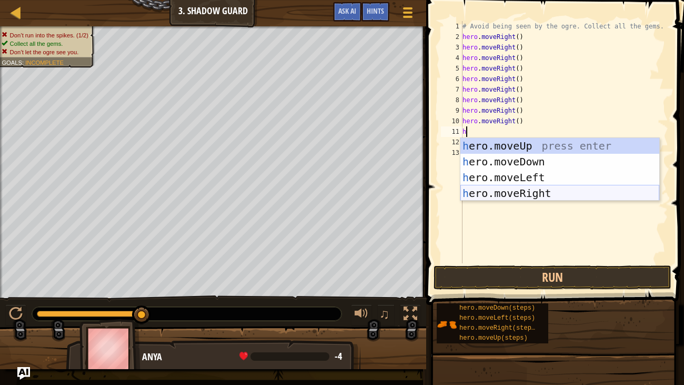
click at [516, 190] on div "h ero.moveUp press enter h ero.moveDown press enter h ero.moveLeft press enter …" at bounding box center [560, 185] width 199 height 95
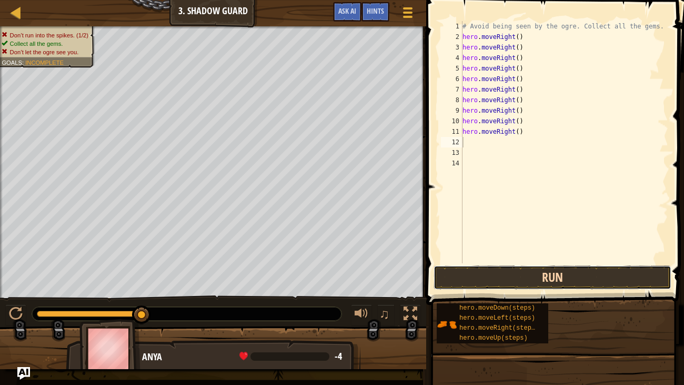
click at [516, 269] on button "Run" at bounding box center [553, 277] width 238 height 24
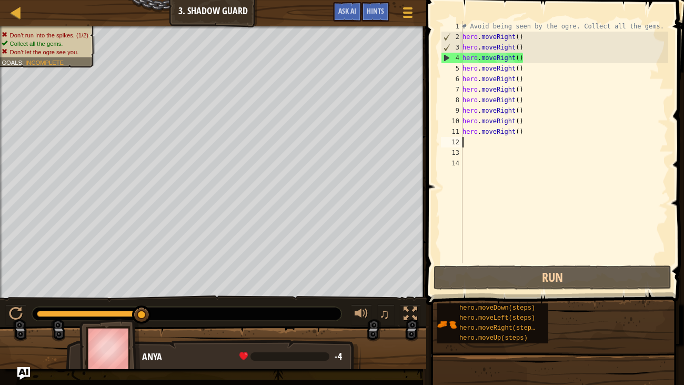
click at [531, 137] on div "# Avoid being seen by the ogre. Collect all the gems. hero . moveRight ( ) hero…" at bounding box center [565, 152] width 208 height 263
click at [524, 132] on div "# Avoid being seen by the ogre. Collect all the gems. hero . moveRight ( ) hero…" at bounding box center [565, 152] width 208 height 263
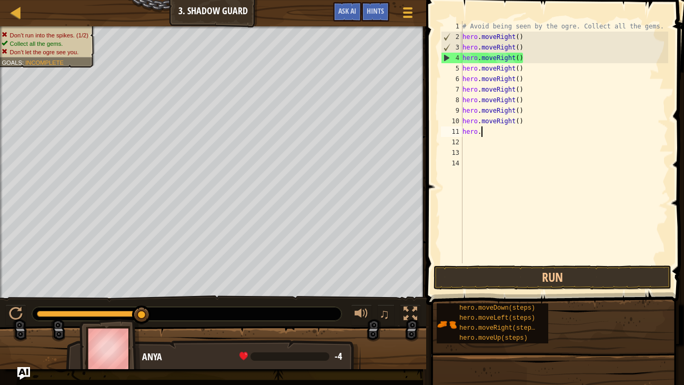
type textarea "h"
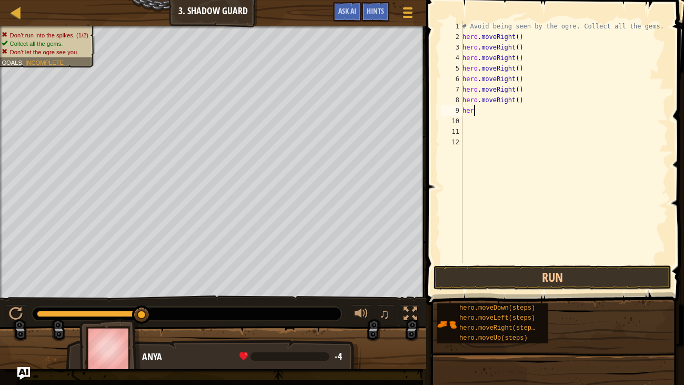
type textarea "h"
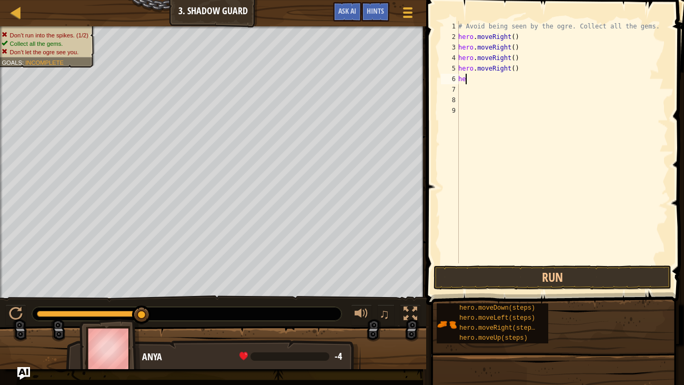
type textarea "h"
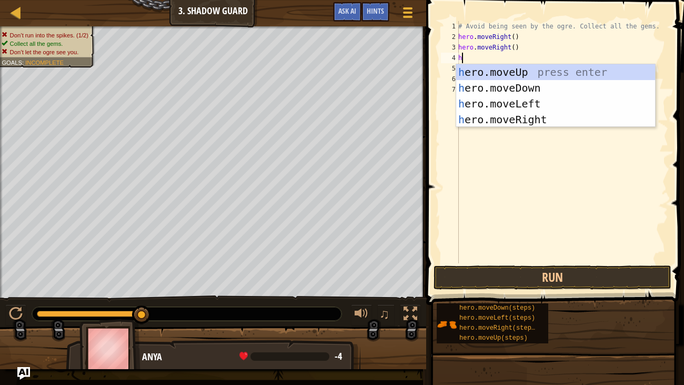
type textarea "h"
click at [536, 73] on div "h ero.moveUp press enter h ero.moveDown press enter h ero.moveLeft press enter …" at bounding box center [555, 111] width 199 height 95
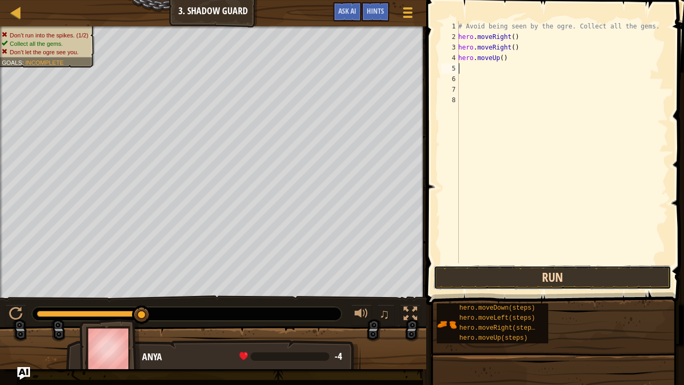
click at [532, 277] on button "Run" at bounding box center [553, 277] width 238 height 24
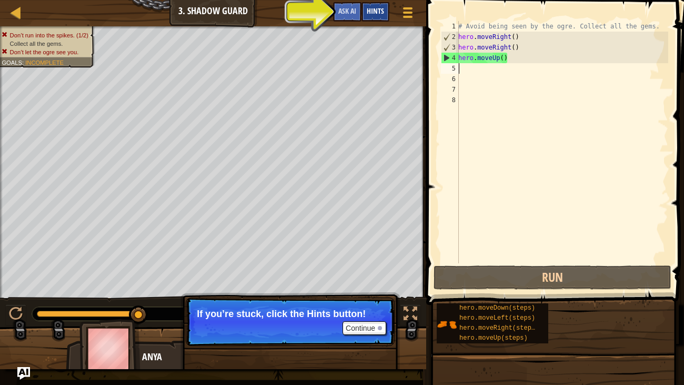
click at [377, 2] on div "Hints" at bounding box center [376, 11] width 28 height 19
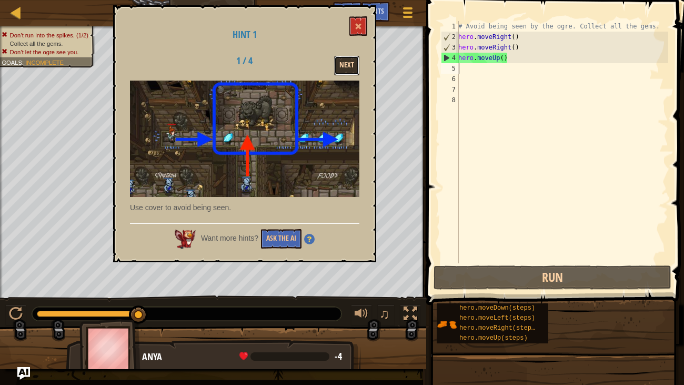
click at [352, 71] on button "Next" at bounding box center [346, 65] width 25 height 19
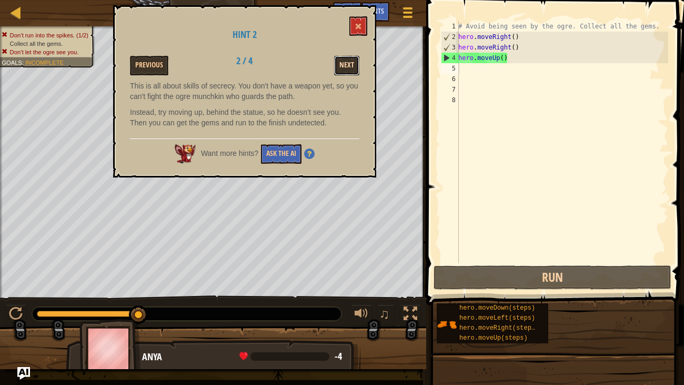
click at [346, 71] on button "Next" at bounding box center [346, 65] width 25 height 19
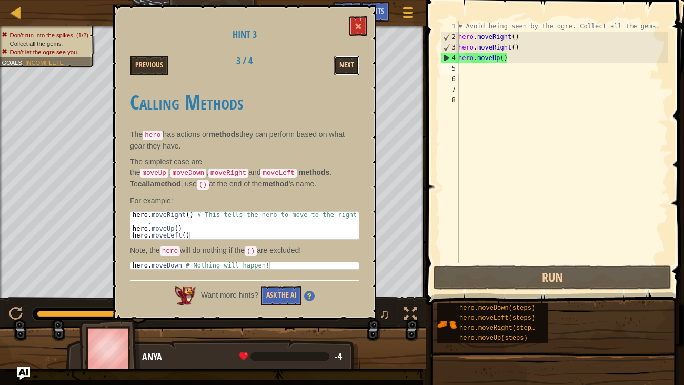
click at [359, 69] on button "Next" at bounding box center [346, 65] width 25 height 19
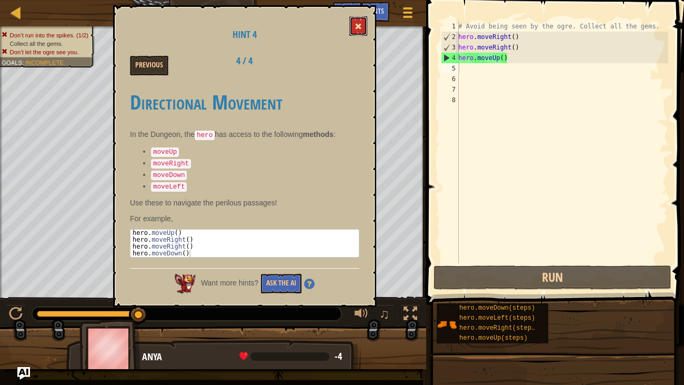
click at [366, 31] on button at bounding box center [359, 25] width 18 height 19
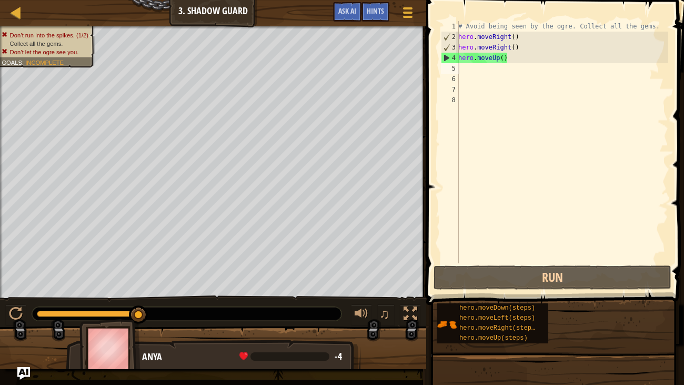
click at [608, 62] on div "# Avoid being seen by the ogre. Collect all the gems. hero . moveRight ( ) hero…" at bounding box center [562, 152] width 212 height 263
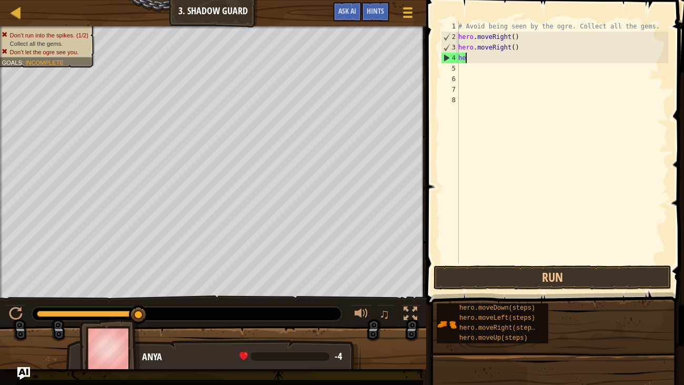
type textarea "h"
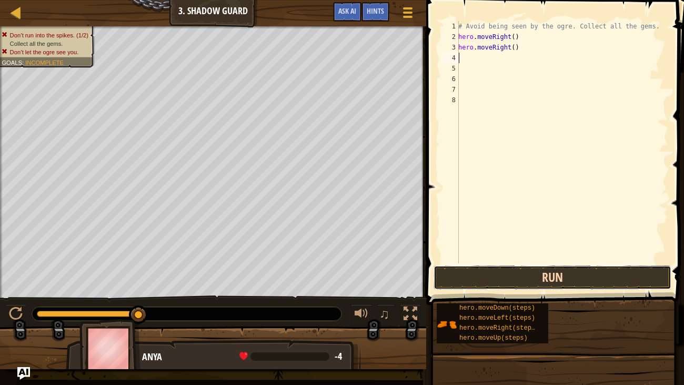
click at [467, 269] on button "Run" at bounding box center [553, 277] width 238 height 24
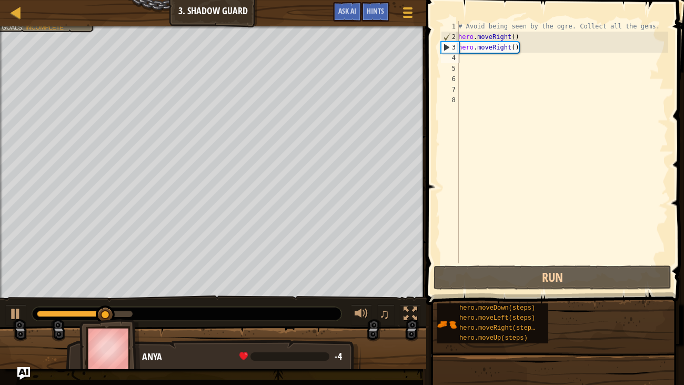
click at [536, 49] on div "# Avoid being seen by the ogre. Collect all the gems. hero . moveRight ( ) hero…" at bounding box center [562, 152] width 212 height 263
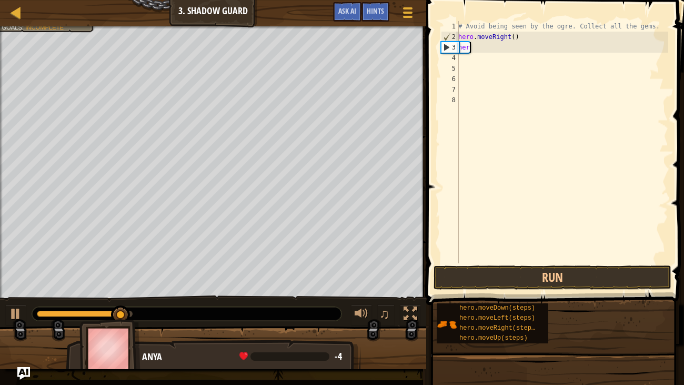
type textarea "h"
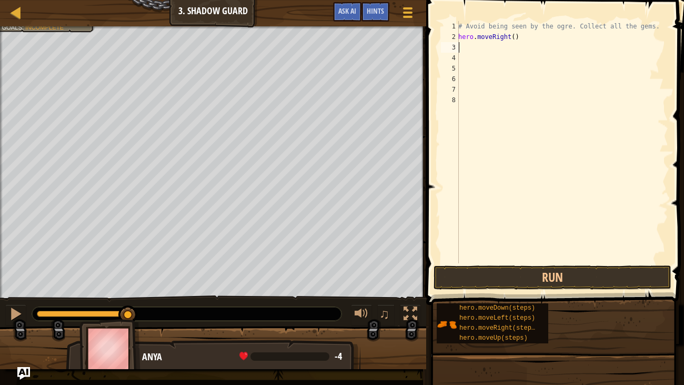
type textarea "h"
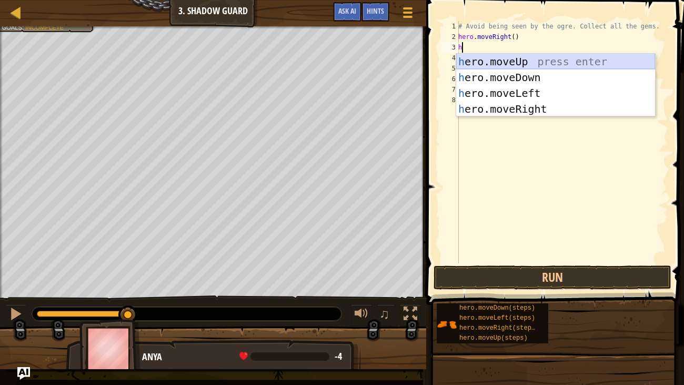
click at [565, 54] on div "h ero.moveUp press enter h ero.moveDown press enter h ero.moveLeft press enter …" at bounding box center [555, 101] width 199 height 95
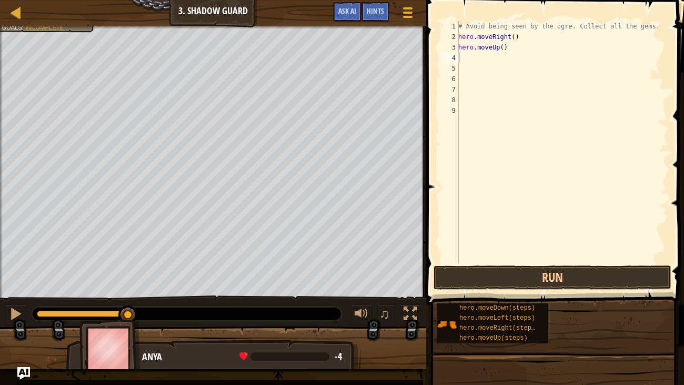
type textarea "h"
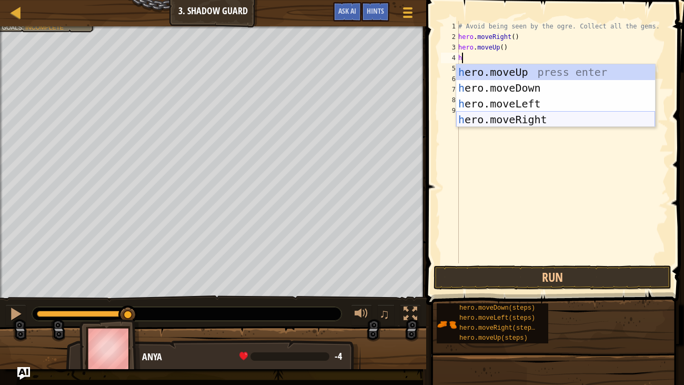
click at [574, 114] on div "h ero.moveUp press enter h ero.moveDown press enter h ero.moveLeft press enter …" at bounding box center [555, 111] width 199 height 95
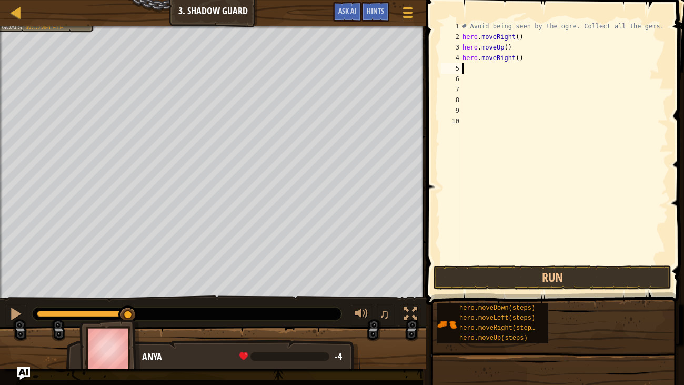
type textarea "h"
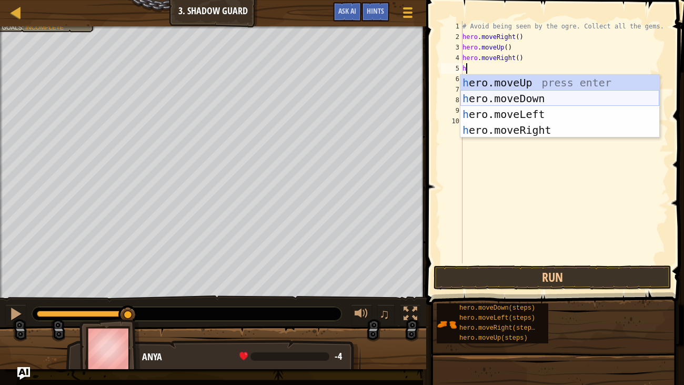
click at [562, 96] on div "h ero.moveUp press enter h ero.moveDown press enter h ero.moveLeft press enter …" at bounding box center [560, 122] width 199 height 95
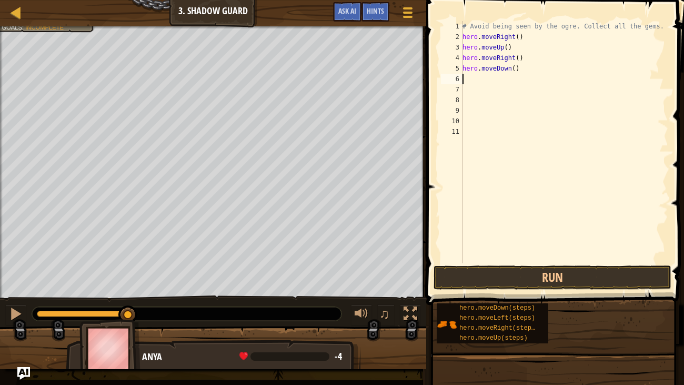
type textarea "h"
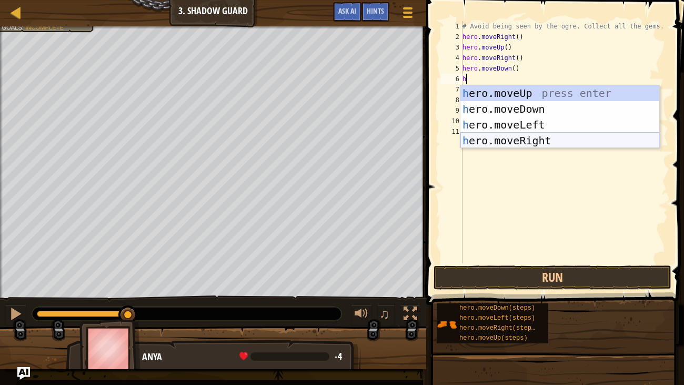
click at [580, 137] on div "h ero.moveUp press enter h ero.moveDown press enter h ero.moveLeft press enter …" at bounding box center [560, 132] width 199 height 95
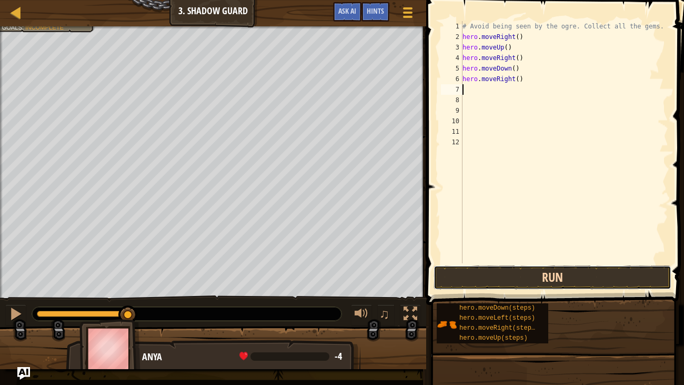
click at [528, 280] on button "Run" at bounding box center [553, 277] width 238 height 24
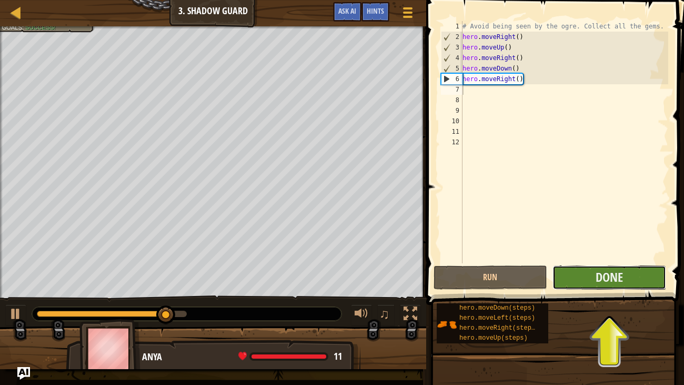
click at [588, 275] on button "Done" at bounding box center [610, 277] width 114 height 24
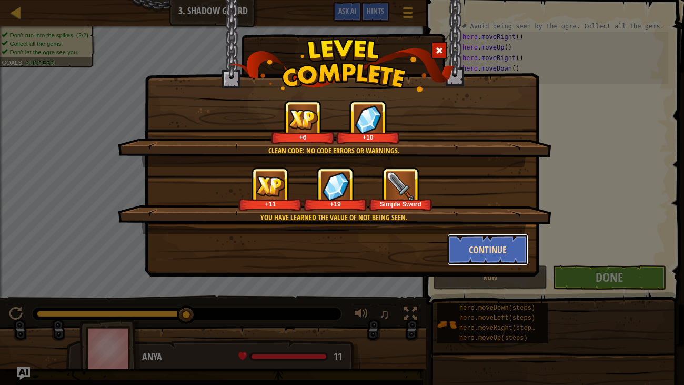
click at [473, 245] on button "Continue" at bounding box center [488, 250] width 82 height 32
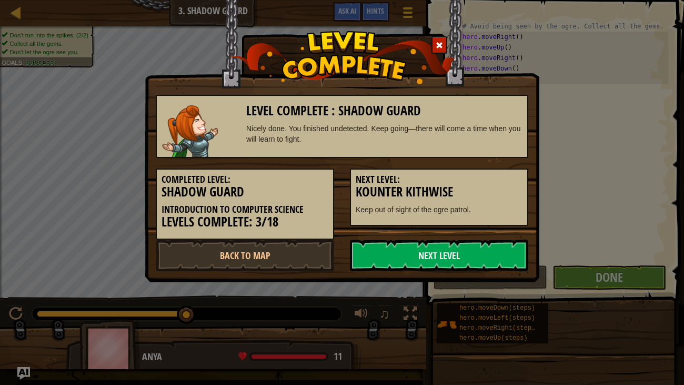
click at [473, 245] on link "Next Level" at bounding box center [439, 256] width 178 height 32
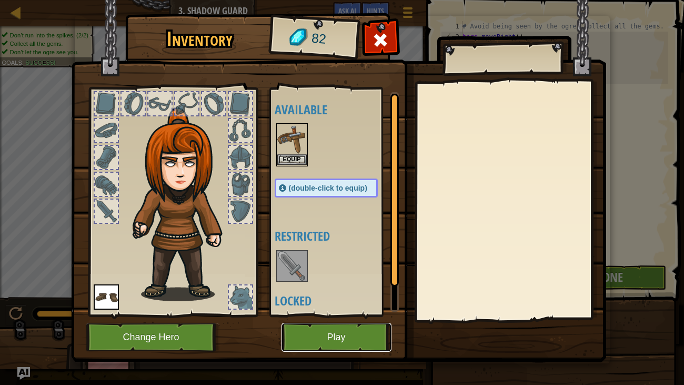
click at [322, 323] on button "Play" at bounding box center [337, 337] width 110 height 29
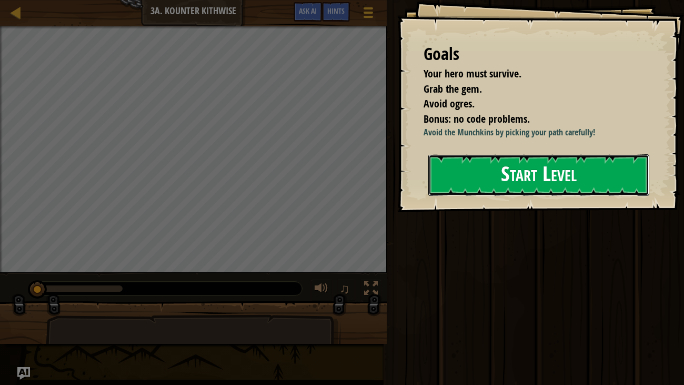
click at [602, 174] on button "Start Level" at bounding box center [540, 175] width 222 height 42
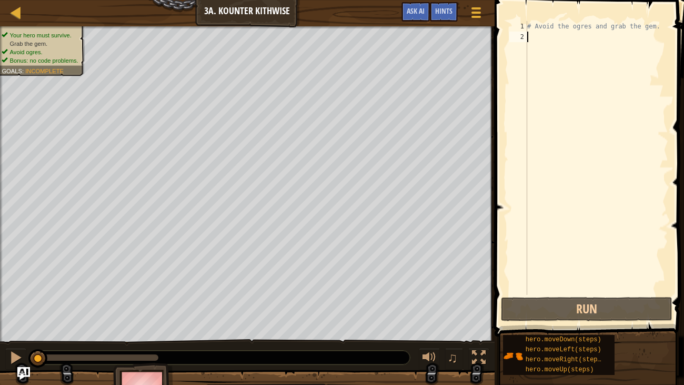
type textarea "h"
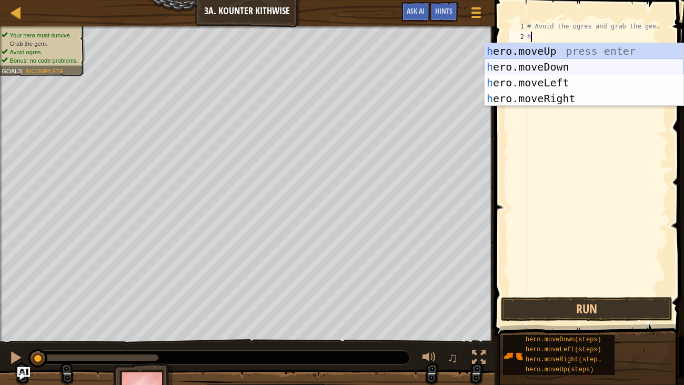
click at [588, 64] on div "h ero.moveUp press enter h ero.moveDown press enter h ero.moveLeft press enter …" at bounding box center [584, 90] width 199 height 95
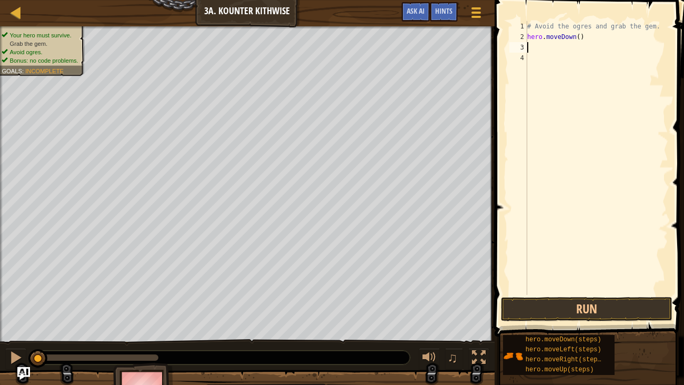
type textarea "h"
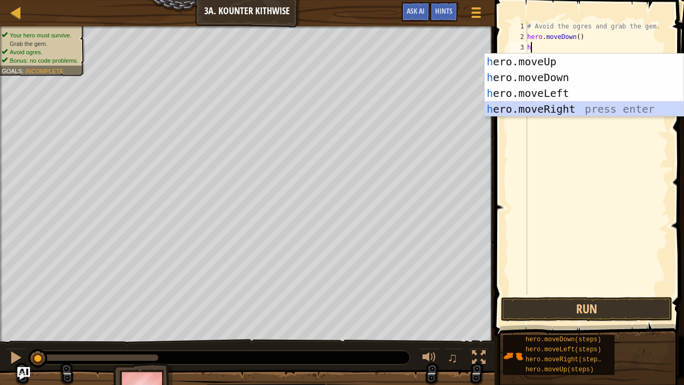
click at [593, 106] on div "h ero.moveUp press enter h ero.moveDown press enter h ero.moveLeft press enter …" at bounding box center [584, 101] width 199 height 95
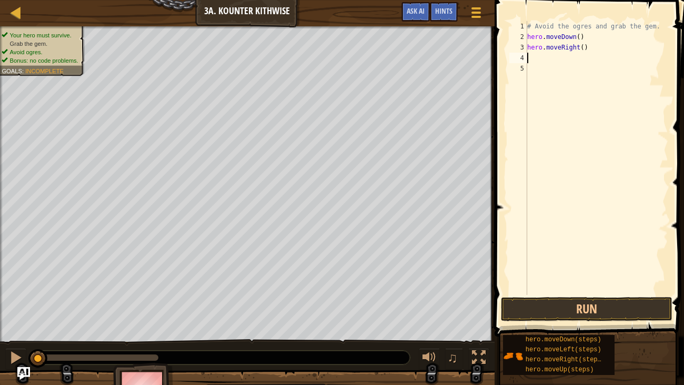
type textarea "h"
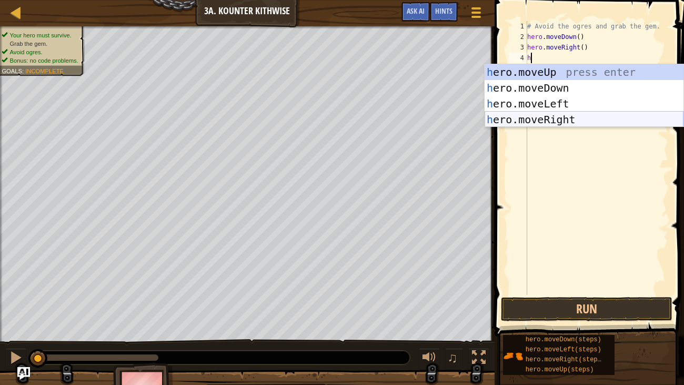
click at [606, 117] on div "h ero.moveUp press enter h ero.moveDown press enter h ero.moveLeft press enter …" at bounding box center [584, 111] width 199 height 95
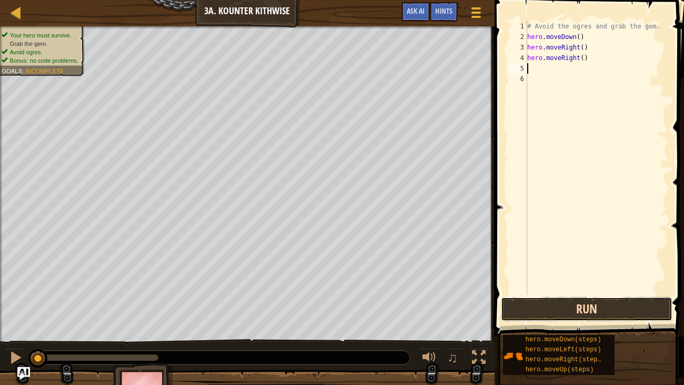
click at [581, 306] on button "Run" at bounding box center [587, 309] width 172 height 24
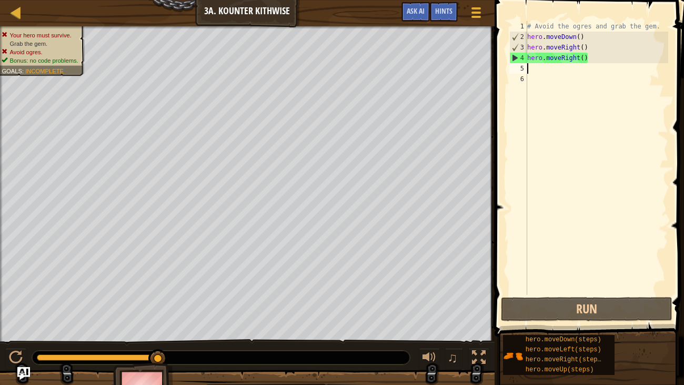
click at [605, 57] on div "# Avoid the ogres and grab the gem. hero . moveDown ( ) hero . moveRight ( ) he…" at bounding box center [596, 168] width 143 height 295
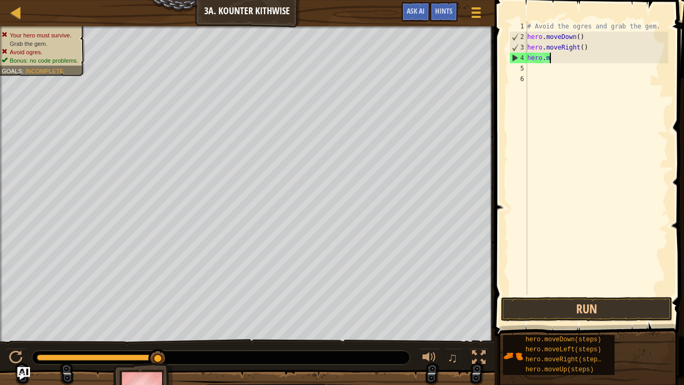
type textarea "h"
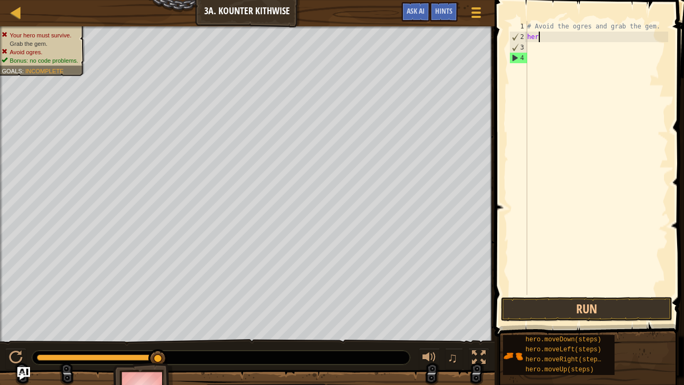
type textarea "h"
click at [437, 6] on span "Hints" at bounding box center [443, 11] width 17 height 10
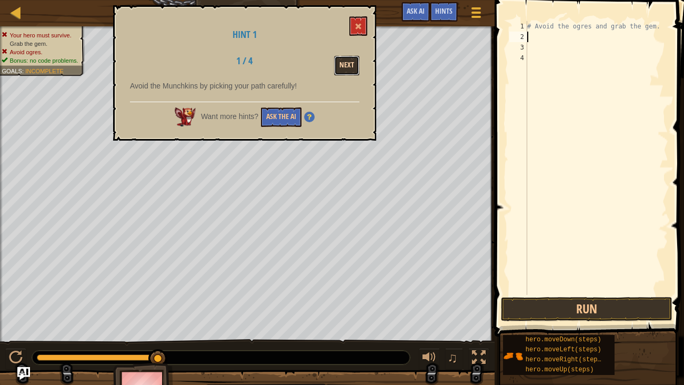
click at [352, 58] on button "Next" at bounding box center [346, 65] width 25 height 19
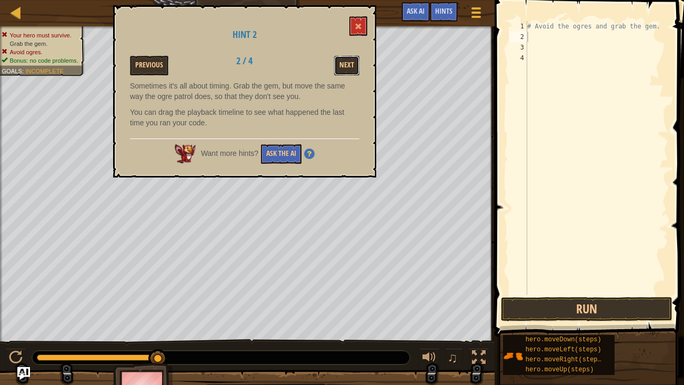
click at [352, 58] on button "Next" at bounding box center [346, 65] width 25 height 19
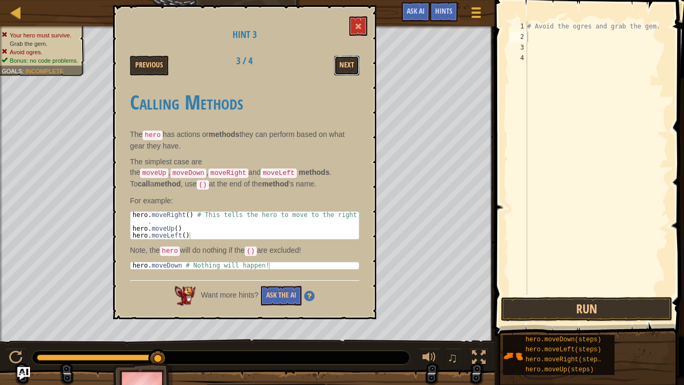
click at [352, 58] on button "Next" at bounding box center [346, 65] width 25 height 19
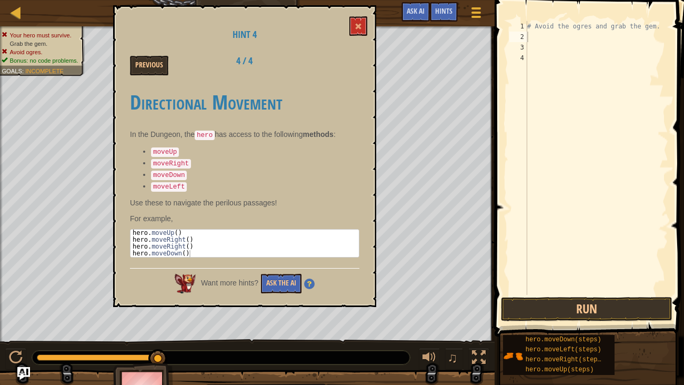
click at [352, 58] on div "Previous 4 / 4" at bounding box center [244, 65] width 245 height 19
click at [356, 23] on span at bounding box center [358, 26] width 7 height 7
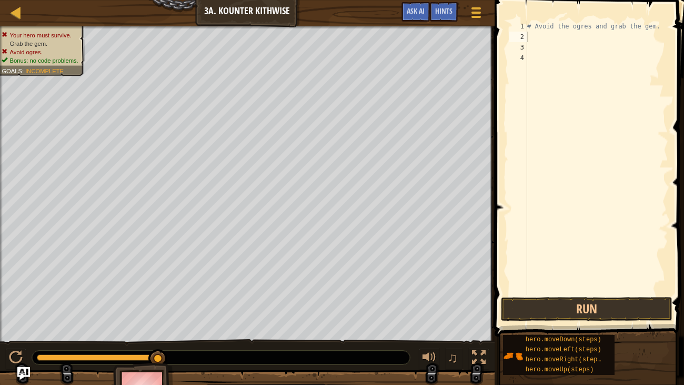
click at [580, 39] on div "# Avoid the ogres and grab the gem." at bounding box center [596, 168] width 143 height 295
type textarea "h"
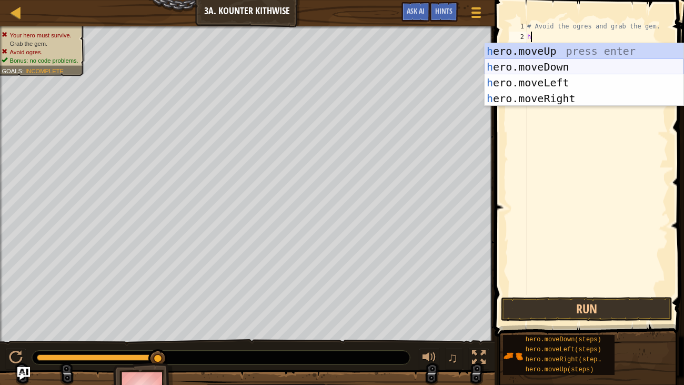
click at [505, 68] on div "h ero.moveUp press enter h ero.moveDown press enter h ero.moveLeft press enter …" at bounding box center [584, 90] width 199 height 95
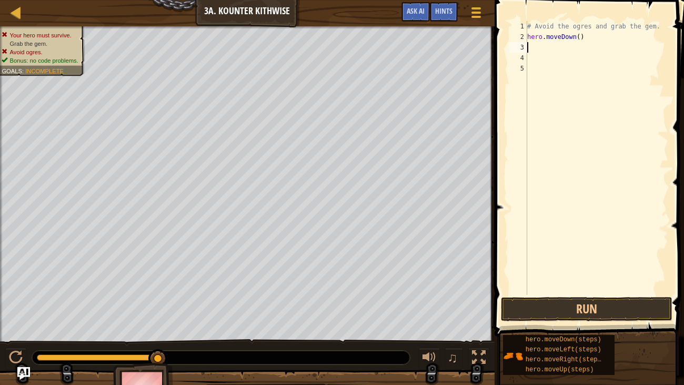
type textarea "h"
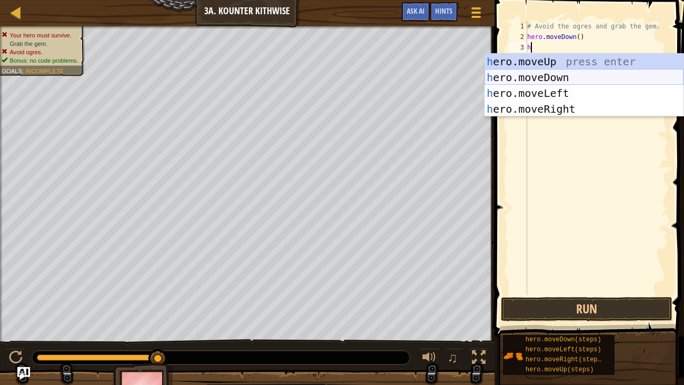
click at [560, 79] on div "h ero.moveUp press enter h ero.moveDown press enter h ero.moveLeft press enter …" at bounding box center [584, 101] width 199 height 95
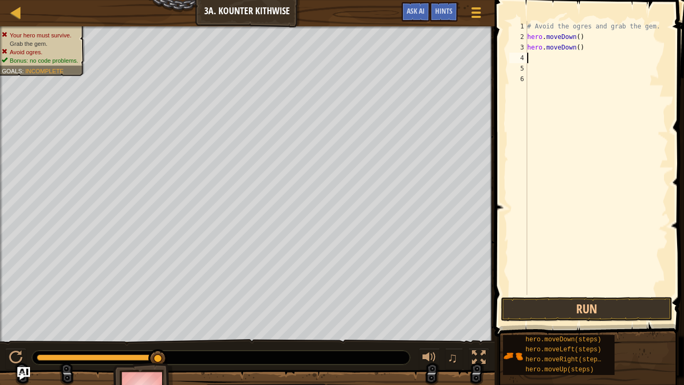
type textarea "g"
type textarea "h"
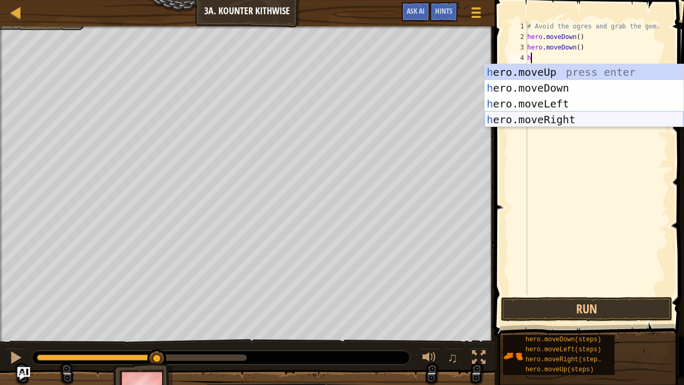
click at [574, 115] on div "h ero.moveUp press enter h ero.moveDown press enter h ero.moveLeft press enter …" at bounding box center [584, 111] width 199 height 95
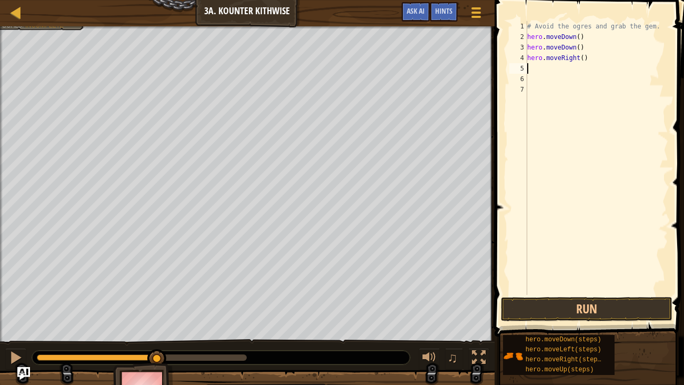
type textarea "h"
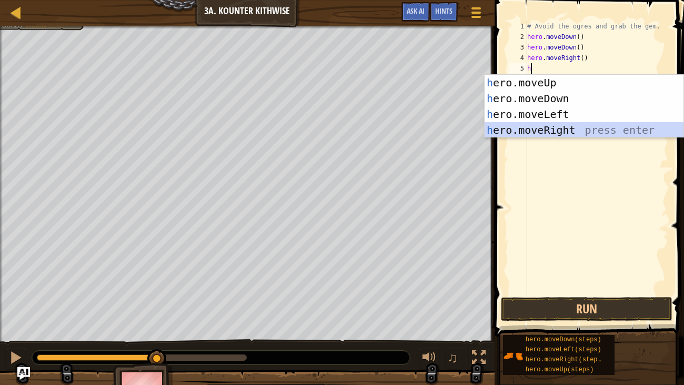
click at [582, 128] on div "h ero.moveUp press enter h ero.moveDown press enter h ero.moveLeft press enter …" at bounding box center [584, 122] width 199 height 95
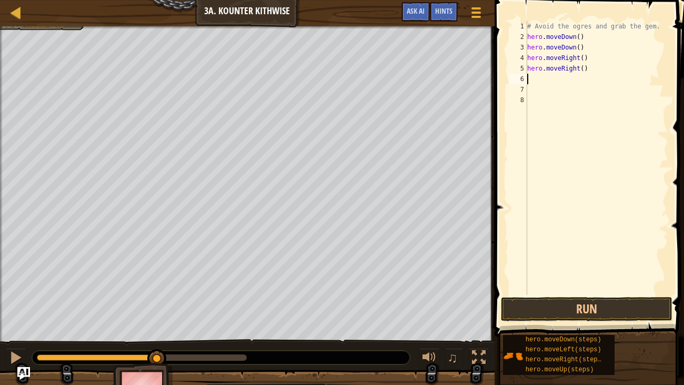
type textarea "h"
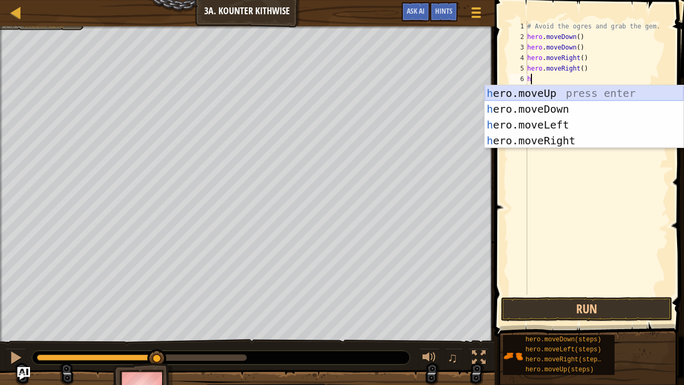
click at [541, 94] on div "h ero.moveUp press enter h ero.moveDown press enter h ero.moveLeft press enter …" at bounding box center [584, 132] width 199 height 95
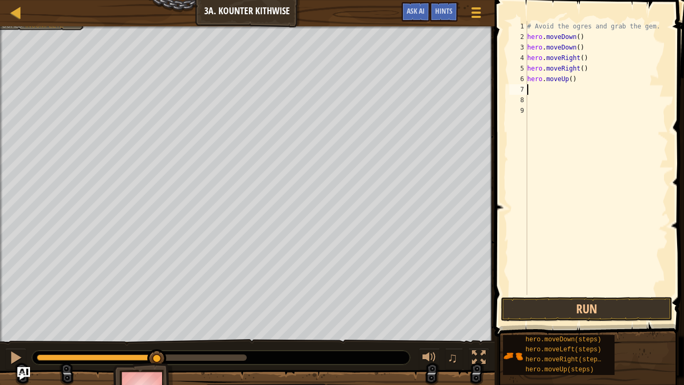
type textarea "h"
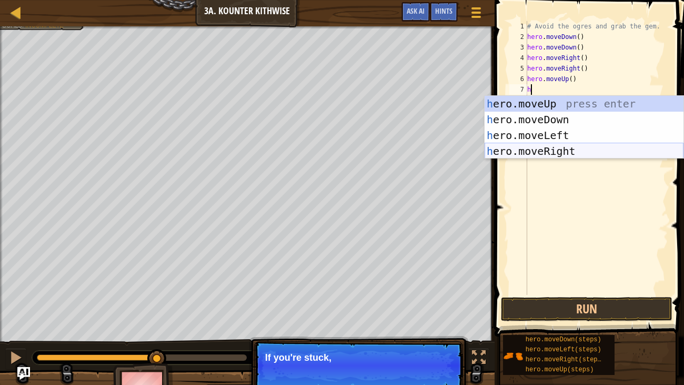
click at [551, 151] on div "h ero.moveUp press enter h ero.moveDown press enter h ero.moveLeft press enter …" at bounding box center [584, 143] width 199 height 95
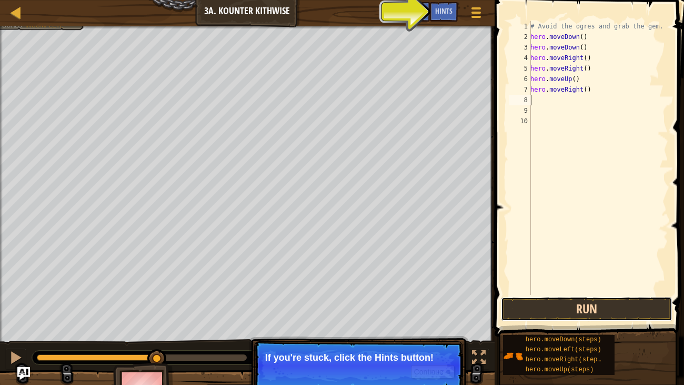
click at [574, 307] on button "Run" at bounding box center [587, 309] width 172 height 24
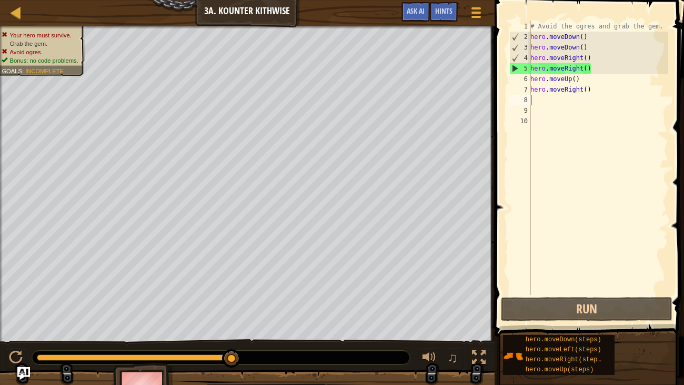
click at [593, 65] on div "# Avoid the ogres and grab the gem. hero . moveDown ( ) hero . moveDown ( ) her…" at bounding box center [599, 168] width 140 height 295
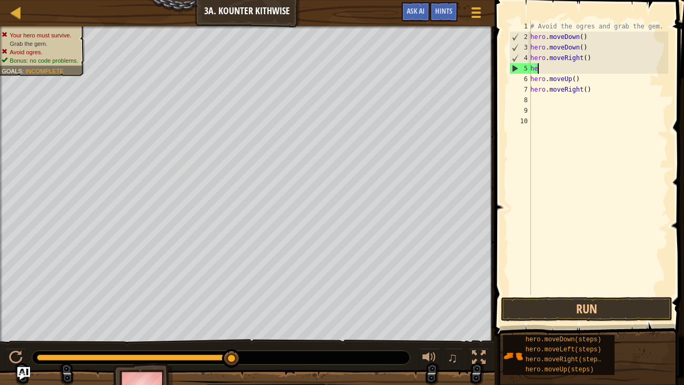
type textarea "h"
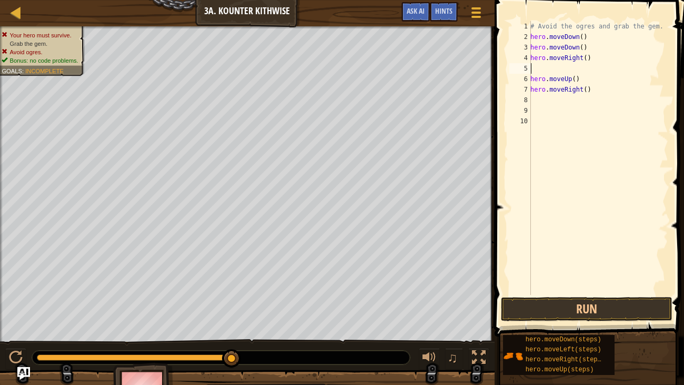
type textarea "h"
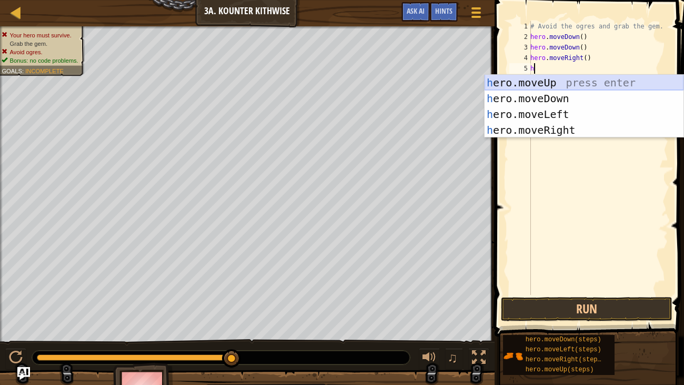
click at [580, 83] on div "h ero.moveUp press enter h ero.moveDown press enter h ero.moveLeft press enter …" at bounding box center [584, 122] width 199 height 95
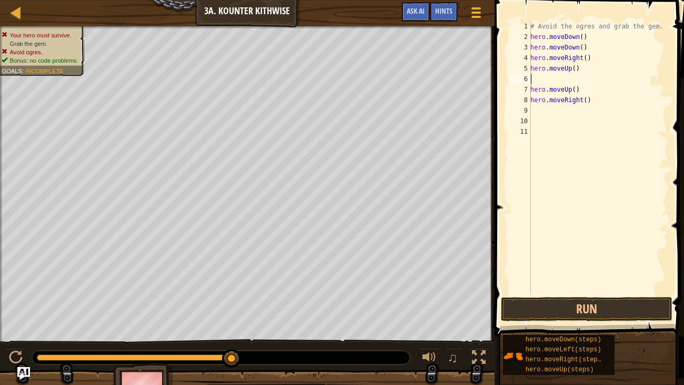
click at [580, 90] on div "# Avoid the ogres and grab the gem. hero . moveDown ( ) hero . moveDown ( ) her…" at bounding box center [599, 168] width 140 height 295
type textarea "h"
click at [591, 98] on div "# Avoid the ogres and grab the gem. hero . moveDown ( ) hero . moveDown ( ) her…" at bounding box center [599, 168] width 140 height 295
type textarea "h"
click at [546, 79] on div "# Avoid the ogres and grab the gem. hero . moveDown ( ) hero . moveDown ( ) her…" at bounding box center [599, 168] width 140 height 295
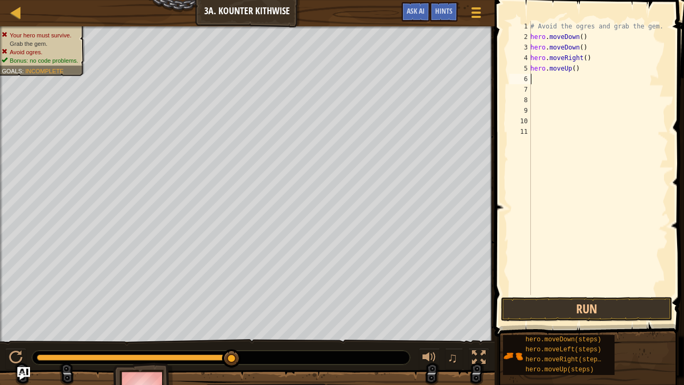
type textarea "h"
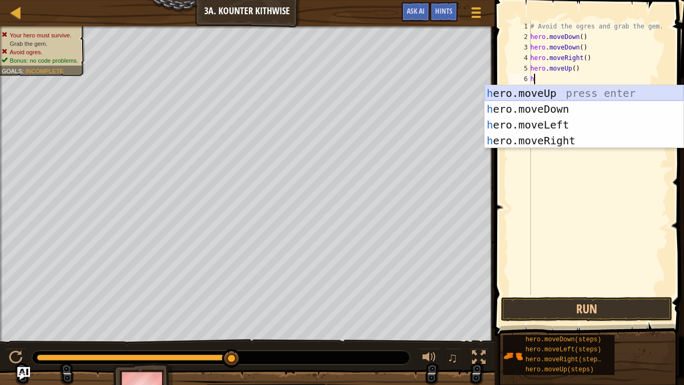
click at [543, 93] on div "h ero.moveUp press enter h ero.moveDown press enter h ero.moveLeft press enter …" at bounding box center [584, 132] width 199 height 95
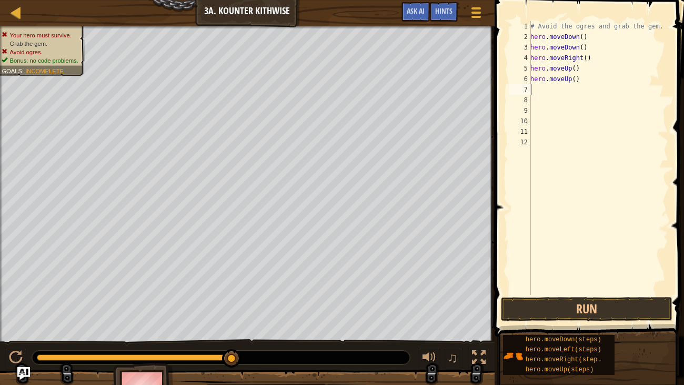
type textarea "h"
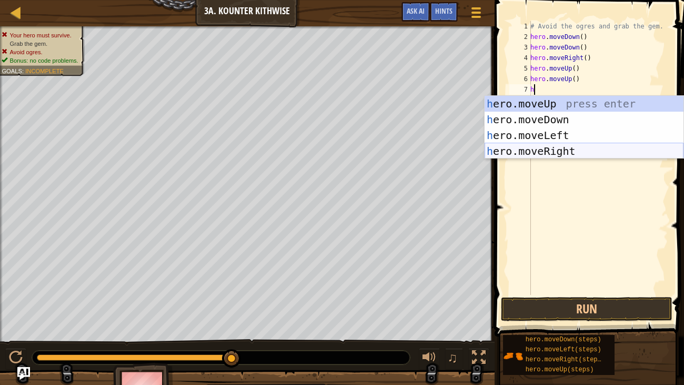
click at [542, 149] on div "h ero.moveUp press enter h ero.moveDown press enter h ero.moveLeft press enter …" at bounding box center [584, 143] width 199 height 95
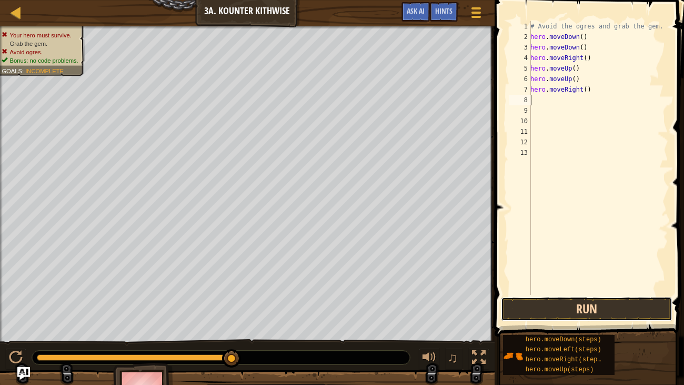
click at [533, 315] on button "Run" at bounding box center [587, 309] width 172 height 24
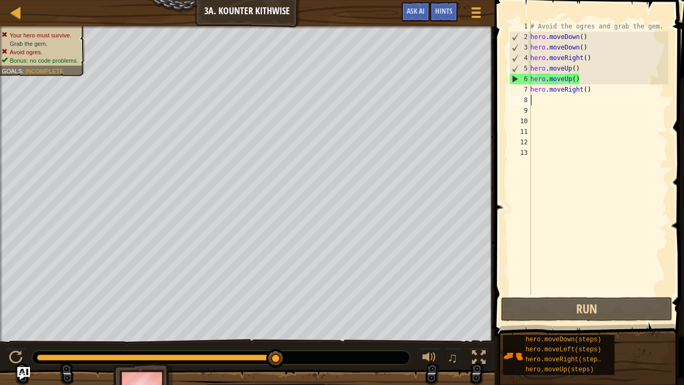
click at [582, 77] on div "# Avoid the ogres and grab the gem. hero . moveDown ( ) hero . moveDown ( ) her…" at bounding box center [599, 168] width 140 height 295
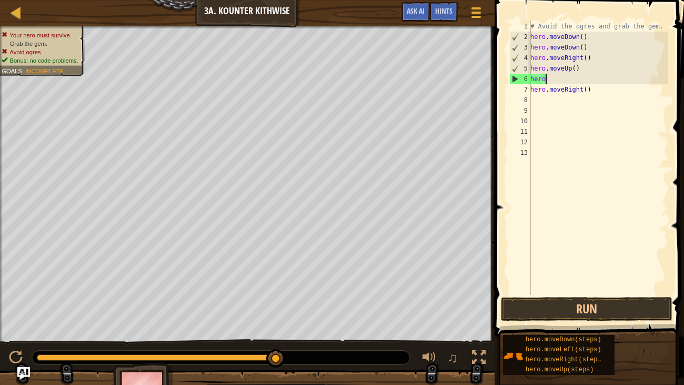
type textarea "h"
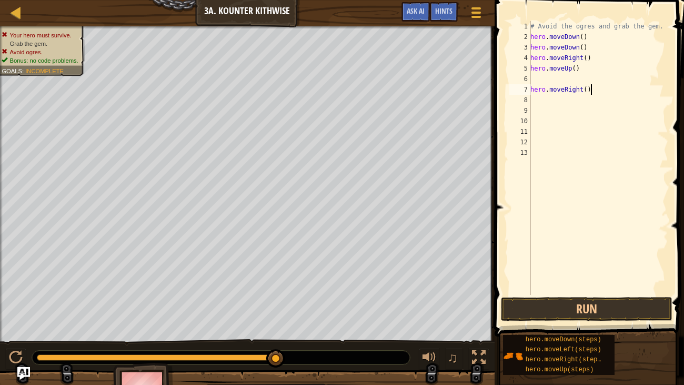
click at [591, 91] on div "# Avoid the ogres and grab the gem. hero . moveDown ( ) hero . moveDown ( ) her…" at bounding box center [599, 168] width 140 height 295
type textarea "h"
click at [551, 78] on div "# Avoid the ogres and grab the gem. hero . moveDown ( ) hero . moveDown ( ) her…" at bounding box center [599, 168] width 140 height 295
type textarea "h"
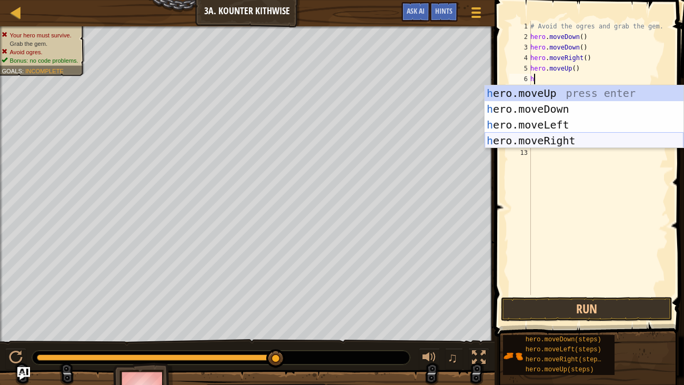
click at [558, 137] on div "h ero.moveUp press enter h ero.moveDown press enter h ero.moveLeft press enter …" at bounding box center [584, 132] width 199 height 95
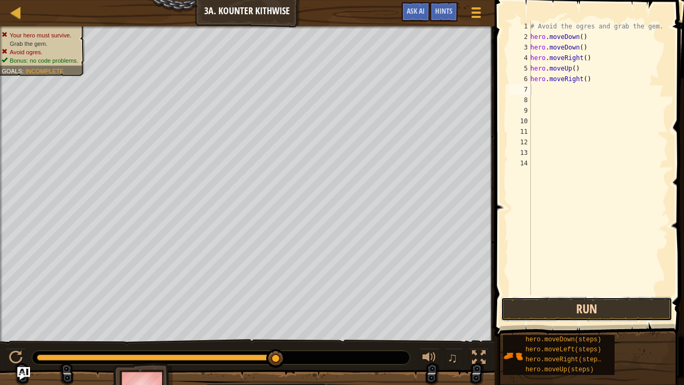
click at [551, 305] on button "Run" at bounding box center [587, 309] width 172 height 24
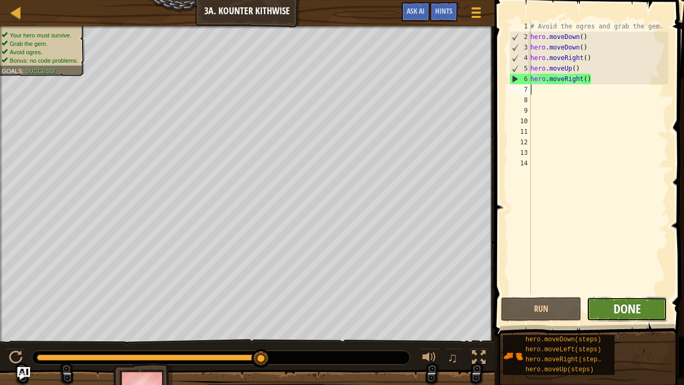
click at [631, 314] on span "Done" at bounding box center [627, 308] width 27 height 17
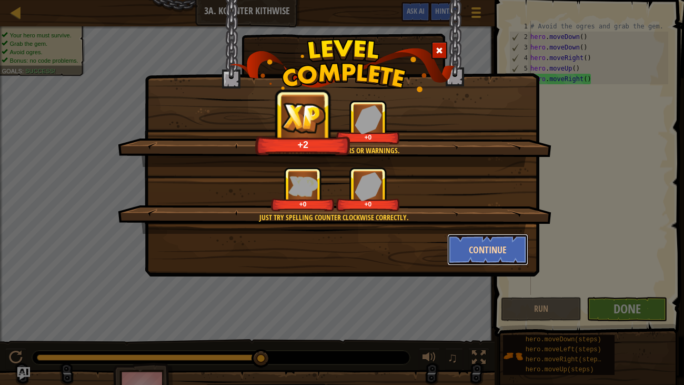
click at [506, 256] on button "Continue" at bounding box center [488, 250] width 82 height 32
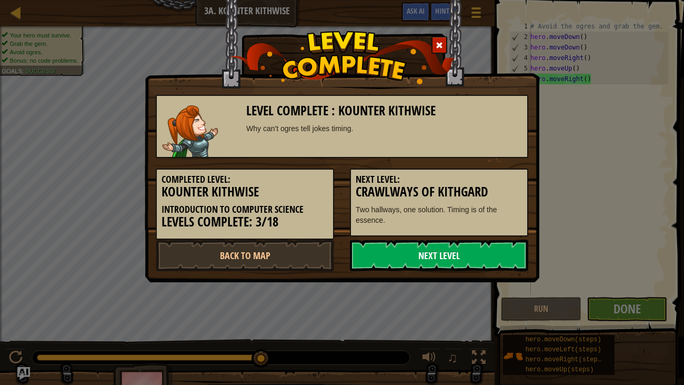
click at [478, 255] on link "Next Level" at bounding box center [439, 256] width 178 height 32
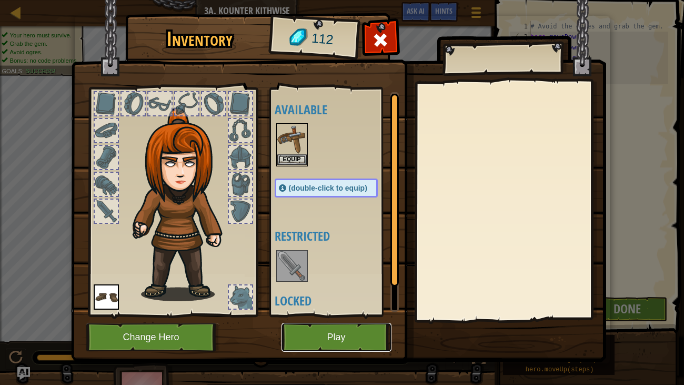
click at [310, 338] on button "Play" at bounding box center [337, 337] width 110 height 29
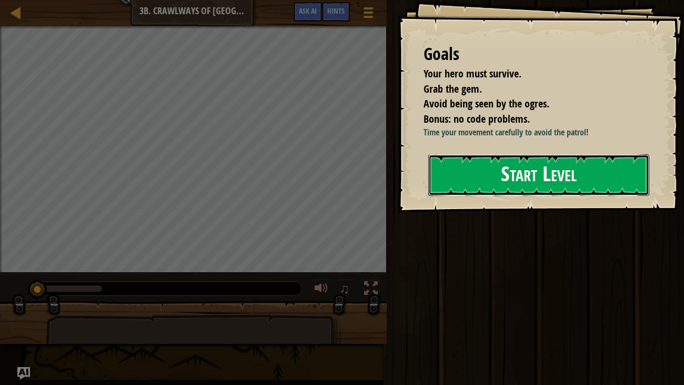
click at [493, 169] on button "Start Level" at bounding box center [540, 175] width 222 height 42
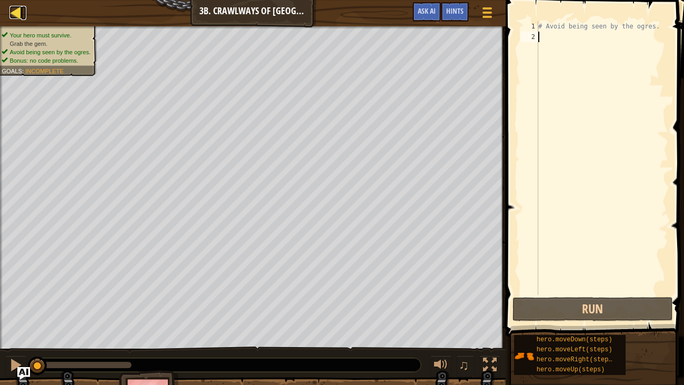
click at [16, 8] on div at bounding box center [15, 12] width 13 height 13
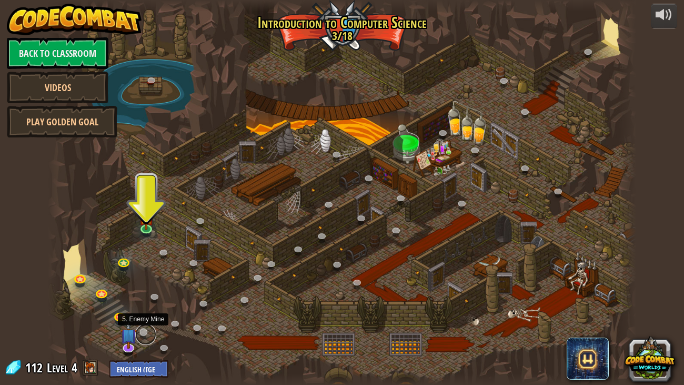
click at [142, 331] on link at bounding box center [145, 334] width 21 height 21
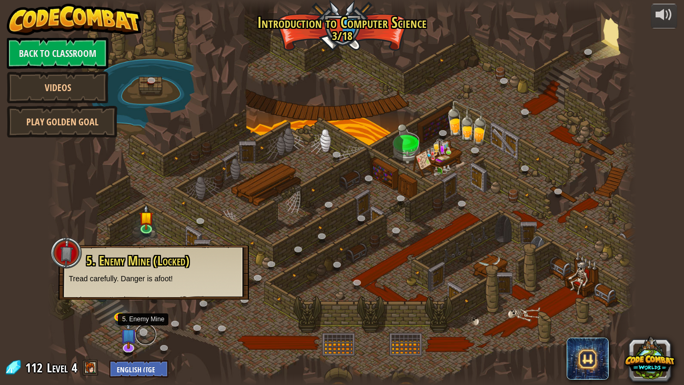
click at [142, 331] on link at bounding box center [145, 334] width 21 height 21
click at [143, 329] on link at bounding box center [145, 334] width 21 height 21
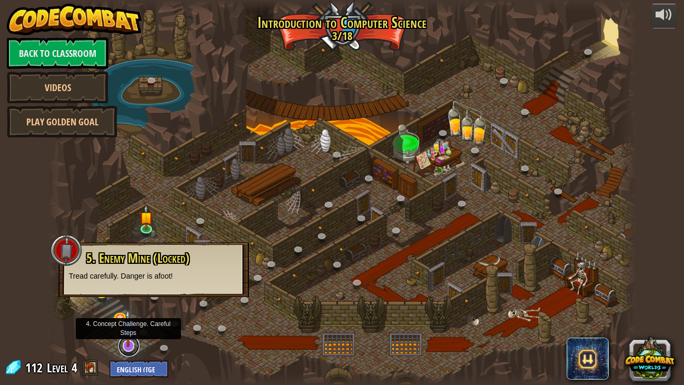
click at [130, 338] on link at bounding box center [128, 345] width 21 height 21
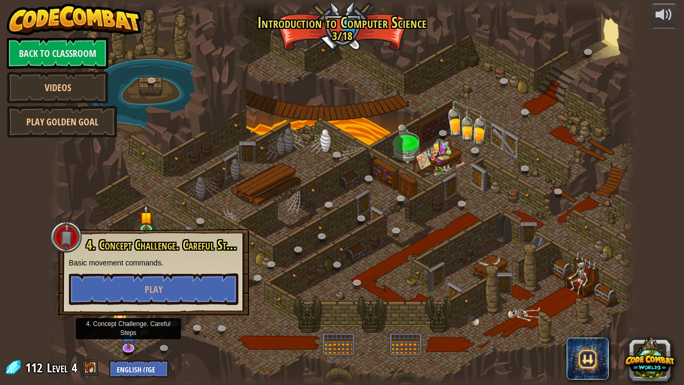
click at [127, 271] on div "4. Concept Challenge. Careful Steps Basic movement commands. Play" at bounding box center [154, 271] width 170 height 67
click at [108, 225] on div at bounding box center [342, 192] width 589 height 385
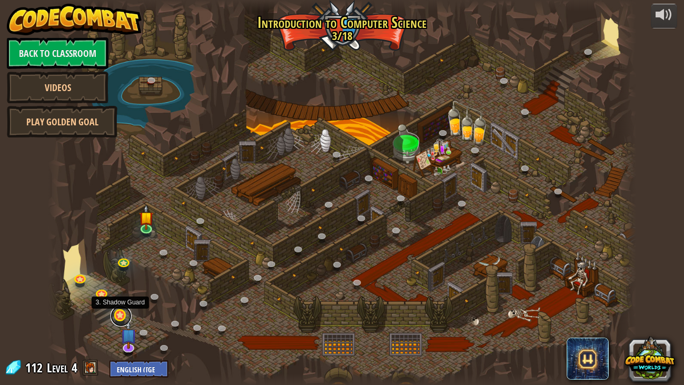
click at [116, 313] on link at bounding box center [121, 315] width 21 height 21
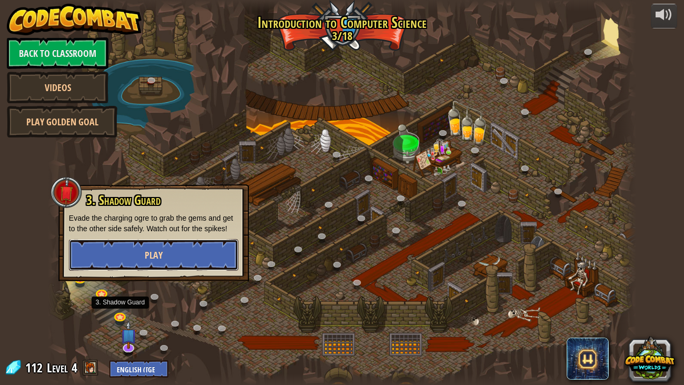
click at [137, 246] on button "Play" at bounding box center [154, 255] width 170 height 32
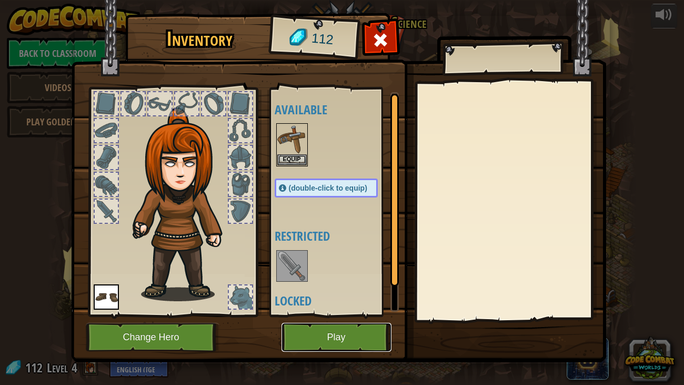
click at [300, 333] on button "Play" at bounding box center [337, 337] width 110 height 29
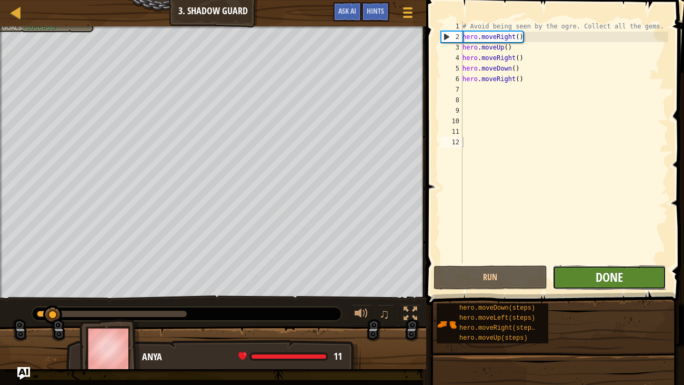
click at [619, 252] on div "1 2 3 4 5 6 7 8 9 10 11 12 # Avoid being seen by the ogre. Collect all the gems…" at bounding box center [553, 173] width 261 height 336
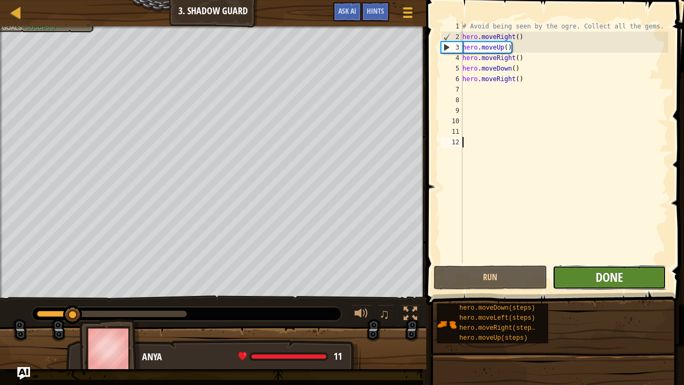
click at [600, 272] on span "Done" at bounding box center [609, 276] width 27 height 17
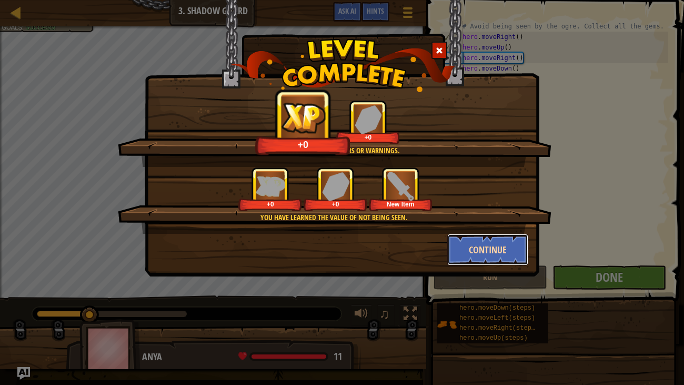
click at [483, 248] on button "Continue" at bounding box center [488, 250] width 82 height 32
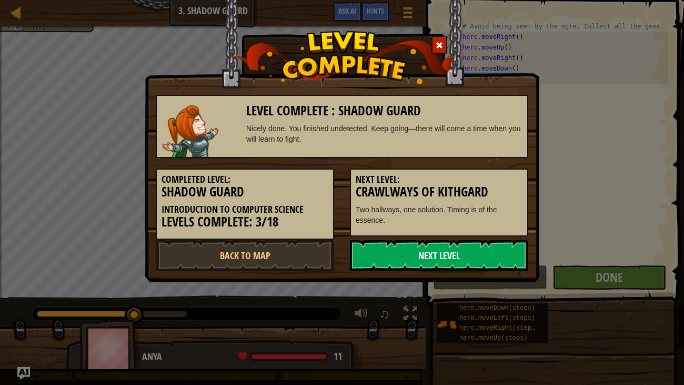
click at [416, 254] on link "Next Level" at bounding box center [439, 256] width 178 height 32
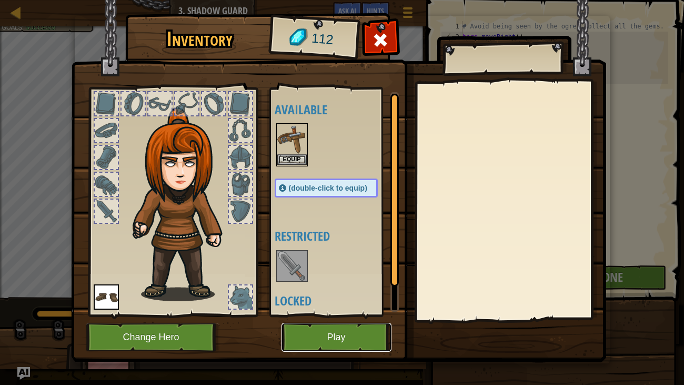
click at [351, 329] on button "Play" at bounding box center [337, 337] width 110 height 29
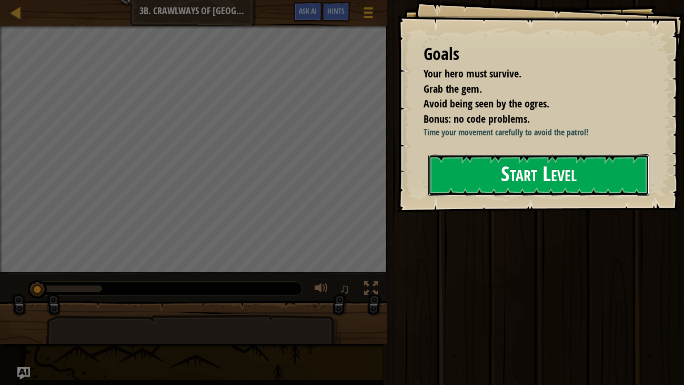
click at [459, 182] on button "Start Level" at bounding box center [540, 175] width 222 height 42
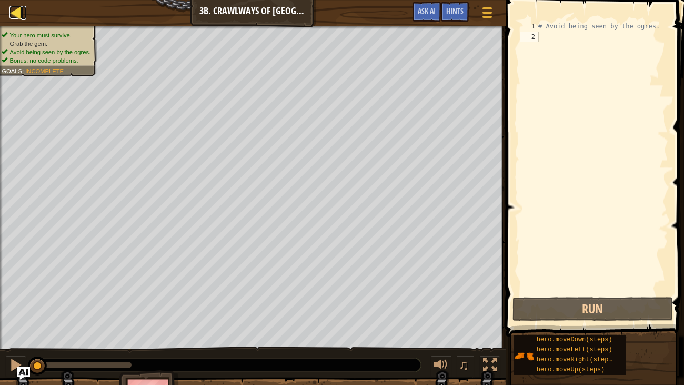
click at [12, 8] on div at bounding box center [15, 12] width 13 height 13
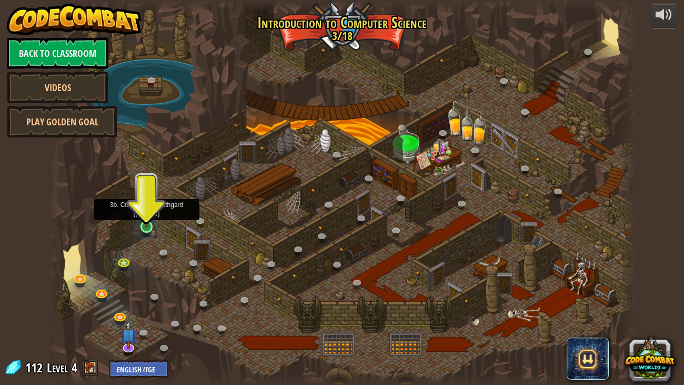
click at [147, 218] on img at bounding box center [147, 211] width 15 height 34
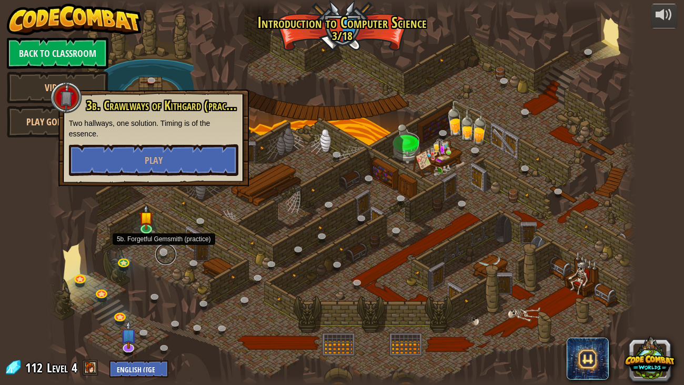
click at [164, 250] on link at bounding box center [165, 254] width 21 height 21
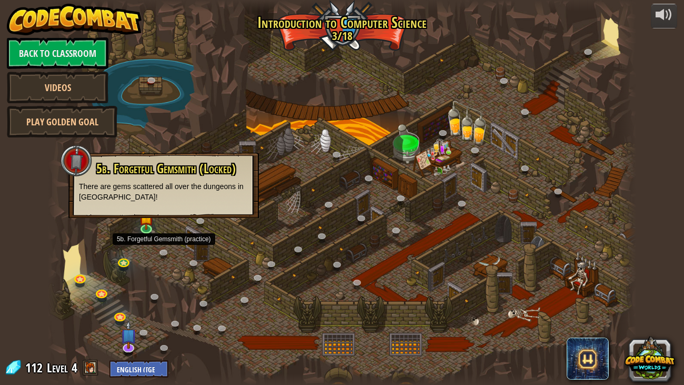
click at [187, 258] on div at bounding box center [342, 192] width 589 height 385
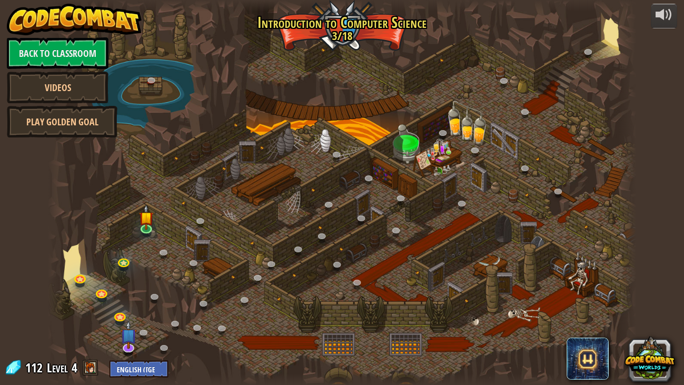
click at [187, 258] on div at bounding box center [342, 192] width 589 height 385
click at [76, 117] on link "Play Golden Goal" at bounding box center [62, 122] width 111 height 32
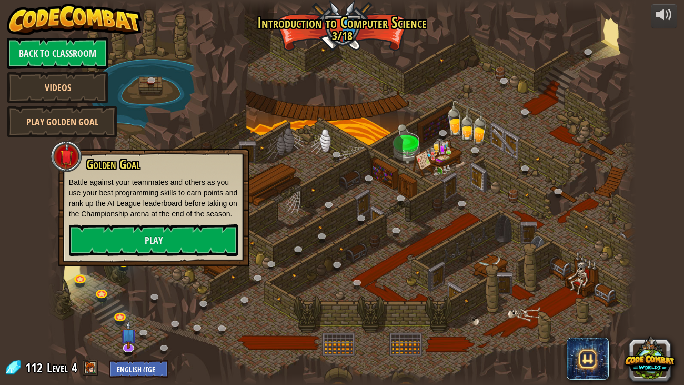
click at [146, 256] on div "Golden Goal Battle against your teammates and others as you use your best progr…" at bounding box center [153, 207] width 191 height 118
click at [138, 245] on link "Play" at bounding box center [154, 240] width 170 height 32
